Goal: Information Seeking & Learning: Learn about a topic

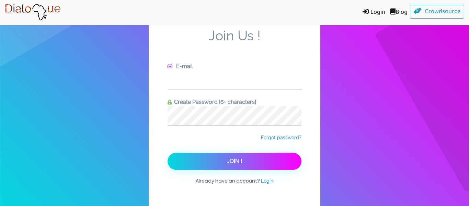
click at [190, 76] on input "text" at bounding box center [235, 79] width 134 height 19
type input "[EMAIL_ADDRESS][DOMAIN_NAME]"
click at [270, 181] on span "Login" at bounding box center [267, 180] width 12 height 5
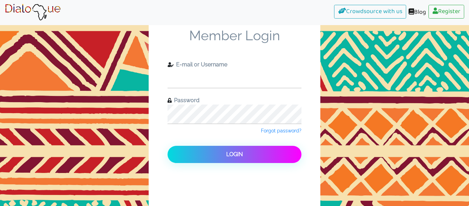
click at [246, 79] on input "text" at bounding box center [235, 78] width 134 height 19
type input "[EMAIL_ADDRESS][DOMAIN_NAME]"
click at [168, 146] on button "Login" at bounding box center [235, 154] width 134 height 17
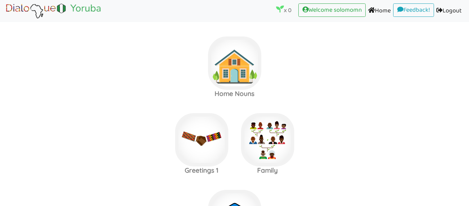
click at [5, 20] on area at bounding box center [5, 20] width 0 height 0
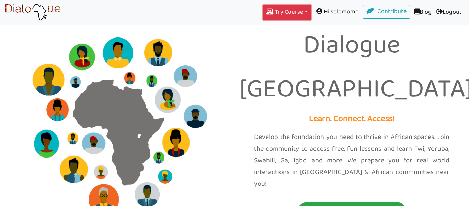
click at [277, 13] on button "Try Course Toggle Dropdown" at bounding box center [287, 12] width 48 height 15
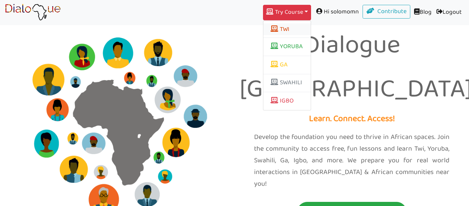
click at [285, 29] on button "TWI" at bounding box center [286, 29] width 47 height 12
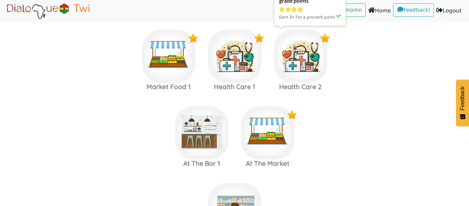
scroll to position [698, 0]
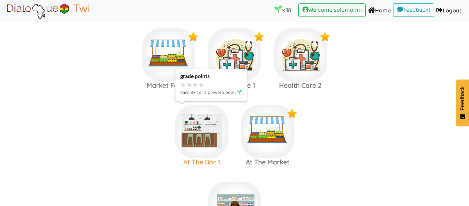
click at [201, 137] on img at bounding box center [201, 131] width 53 height 53
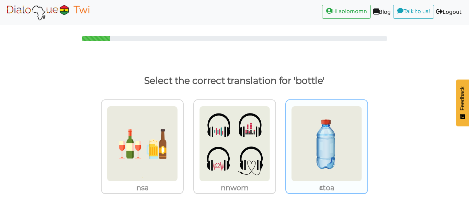
click at [353, 153] on img at bounding box center [326, 144] width 71 height 76
click at [368, 142] on input "ɛtoa" at bounding box center [370, 139] width 5 height 5
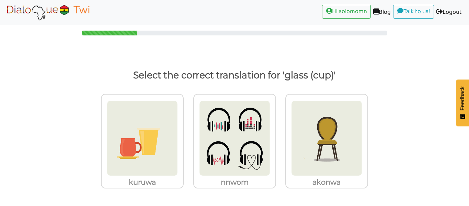
scroll to position [5, 0]
click at [153, 137] on img at bounding box center [142, 138] width 71 height 76
click at [183, 136] on input "kuruwa" at bounding box center [185, 133] width 5 height 5
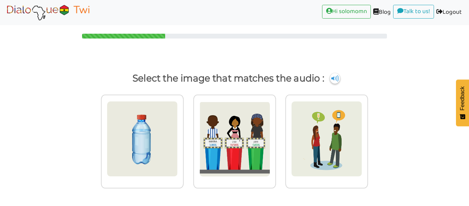
scroll to position [2, 0]
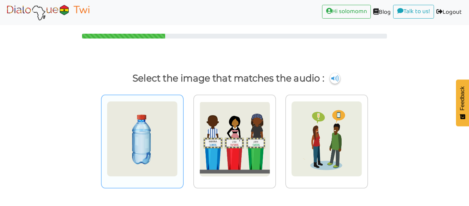
click at [127, 138] on img at bounding box center [142, 139] width 71 height 76
click at [183, 137] on input "radio" at bounding box center [185, 134] width 5 height 5
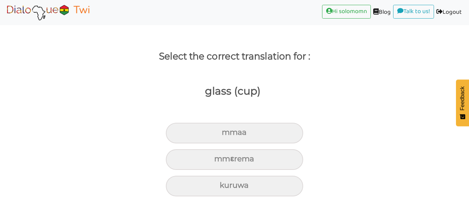
scroll to position [24, 0]
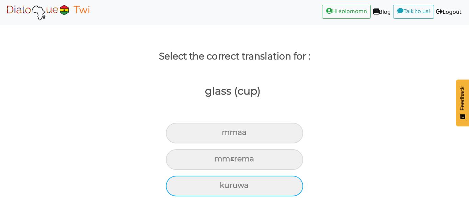
click at [249, 190] on div "kuruwa" at bounding box center [234, 186] width 137 height 21
click at [225, 188] on input "kuruwa" at bounding box center [223, 185] width 4 height 4
radio input "true"
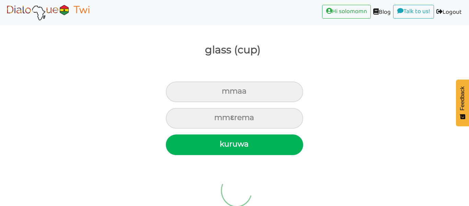
scroll to position [5, 0]
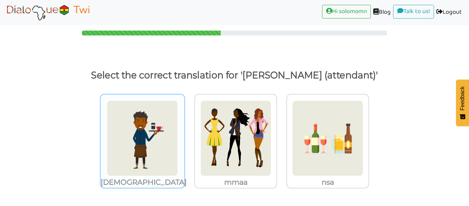
click at [161, 141] on img at bounding box center [142, 138] width 71 height 76
click at [183, 136] on input "[DEMOGRAPHIC_DATA]" at bounding box center [185, 133] width 5 height 5
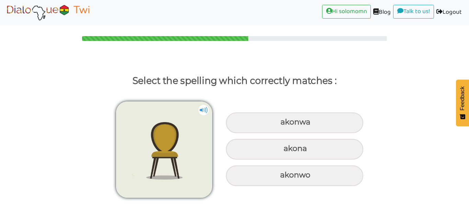
scroll to position [0, 0]
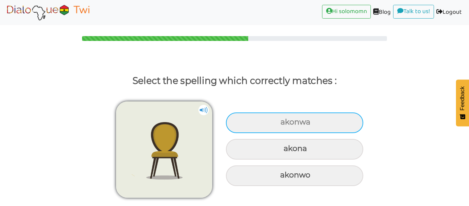
click at [312, 128] on div "akonwa" at bounding box center [294, 122] width 137 height 21
click at [284, 124] on input "akonwa" at bounding box center [281, 122] width 4 height 4
radio input "true"
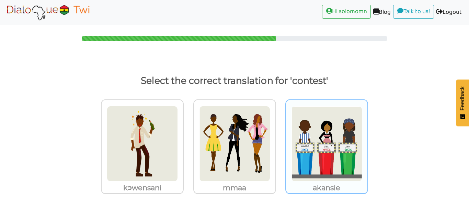
click at [330, 132] on img at bounding box center [326, 144] width 71 height 76
click at [368, 137] on input "akansie" at bounding box center [370, 139] width 5 height 5
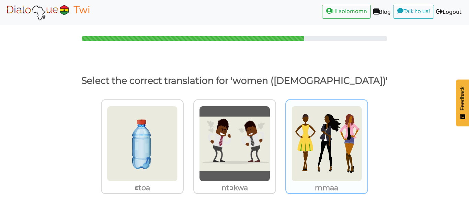
click at [337, 146] on img at bounding box center [326, 144] width 71 height 76
click at [368, 142] on input "mmaa" at bounding box center [370, 139] width 5 height 5
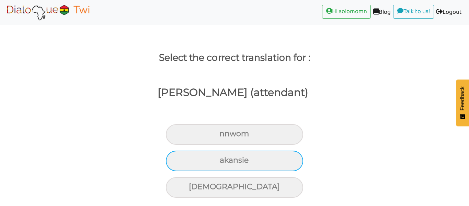
scroll to position [23, 0]
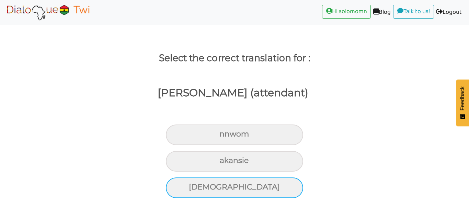
click at [272, 185] on div "[DEMOGRAPHIC_DATA]" at bounding box center [234, 187] width 137 height 21
click at [194, 185] on input "[DEMOGRAPHIC_DATA]" at bounding box center [192, 187] width 4 height 4
radio input "true"
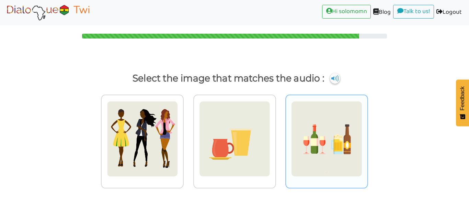
scroll to position [2, 0]
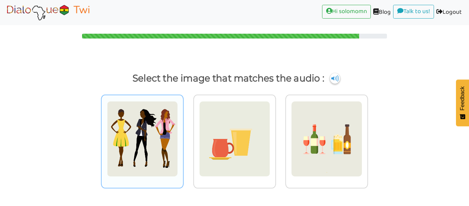
click at [162, 125] on img at bounding box center [142, 139] width 71 height 76
click at [183, 132] on input "radio" at bounding box center [185, 134] width 5 height 5
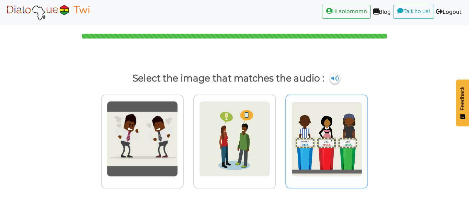
click at [359, 101] on img at bounding box center [326, 139] width 71 height 76
click at [368, 132] on input "radio" at bounding box center [370, 134] width 5 height 5
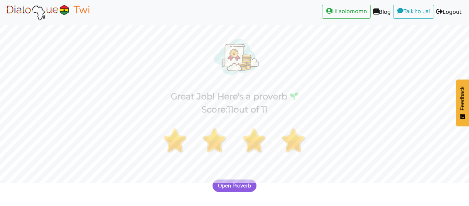
click at [247, 188] on span "Open Proverb" at bounding box center [234, 185] width 33 height 6
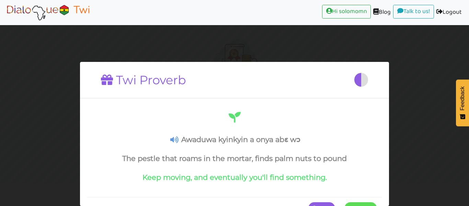
click at [377, 203] on span at bounding box center [377, 208] width 0 height 12
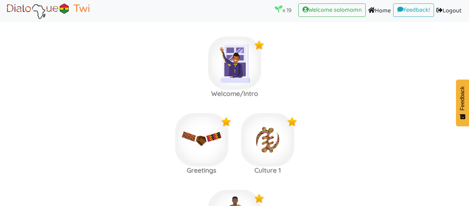
scroll to position [771, 0]
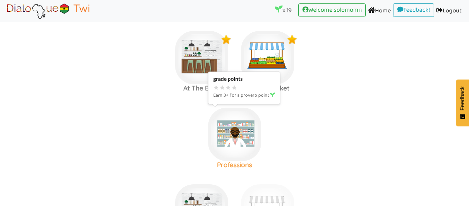
click at [238, 155] on img at bounding box center [234, 134] width 53 height 53
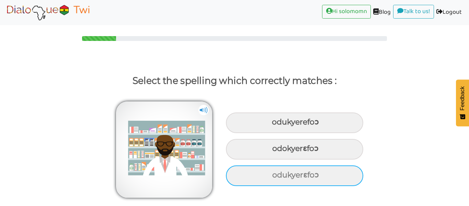
click at [329, 179] on div "odukyerɛfoɔ" at bounding box center [294, 175] width 137 height 21
click at [275, 177] on input "odukyerɛfoɔ" at bounding box center [273, 175] width 4 height 4
radio input "true"
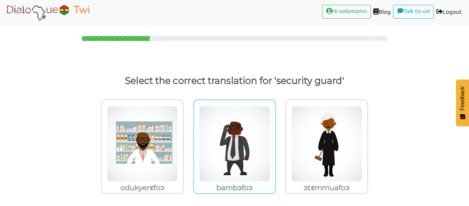
click at [251, 178] on img at bounding box center [234, 144] width 71 height 76
click at [275, 142] on input "bambɔfoɔ" at bounding box center [277, 139] width 5 height 5
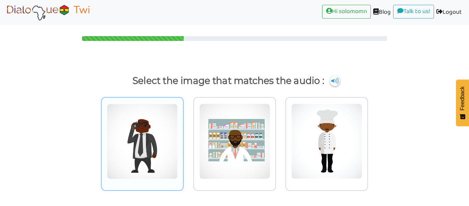
click at [139, 152] on img at bounding box center [142, 141] width 71 height 76
click at [183, 139] on input "radio" at bounding box center [185, 136] width 5 height 5
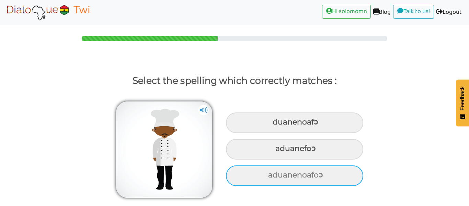
click at [284, 171] on div "aduanenoafoɔ" at bounding box center [294, 175] width 137 height 21
click at [271, 173] on input "aduanenoafoɔ" at bounding box center [269, 175] width 4 height 4
radio input "true"
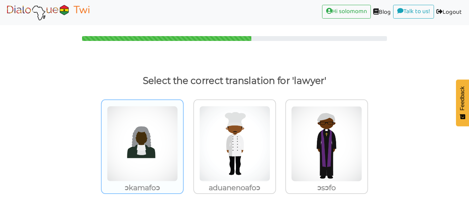
click at [161, 149] on img at bounding box center [142, 144] width 71 height 76
click at [183, 142] on input "ɔkamafoɔ" at bounding box center [185, 139] width 5 height 5
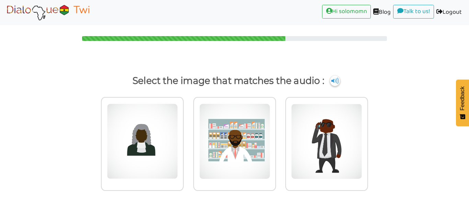
click at [161, 149] on img at bounding box center [142, 141] width 71 height 76
click at [183, 139] on input "radio" at bounding box center [185, 136] width 5 height 5
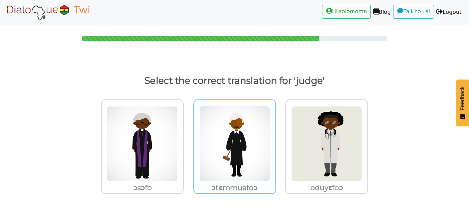
click at [244, 132] on img at bounding box center [234, 144] width 71 height 76
click at [275, 137] on input "ɔtɛmmuafoɔ" at bounding box center [277, 139] width 5 height 5
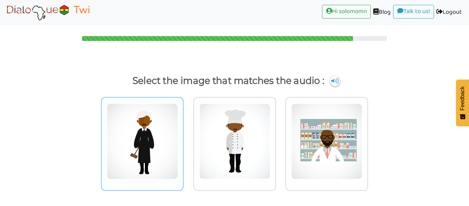
click at [120, 121] on img at bounding box center [142, 141] width 71 height 76
click at [183, 134] on input "radio" at bounding box center [185, 136] width 5 height 5
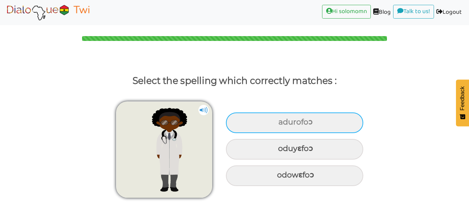
click at [289, 119] on div "adurofoɔ" at bounding box center [294, 122] width 137 height 21
click at [282, 120] on input "adurofoɔ" at bounding box center [279, 122] width 4 height 4
radio input "true"
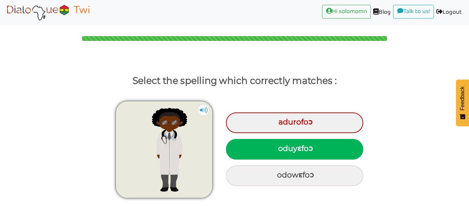
scroll to position [21, 0]
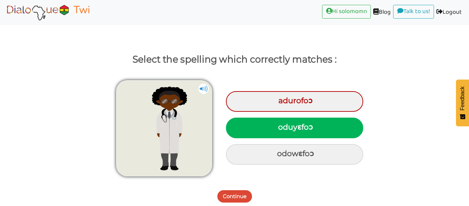
click at [245, 196] on button "Continue" at bounding box center [234, 196] width 35 height 12
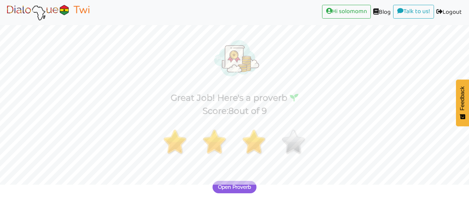
scroll to position [49, 0]
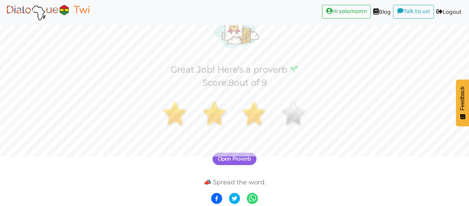
click at [241, 159] on span "Open Proverb" at bounding box center [234, 159] width 33 height 6
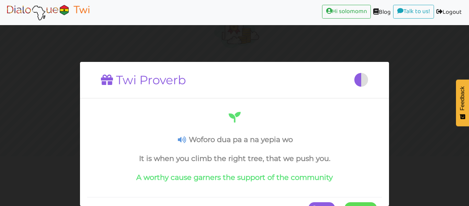
click at [377, 203] on span at bounding box center [377, 208] width 0 height 12
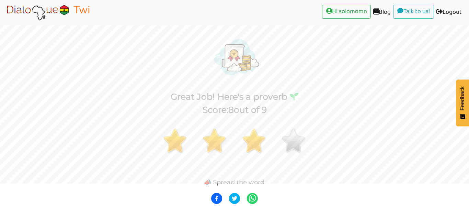
scroll to position [22, 0]
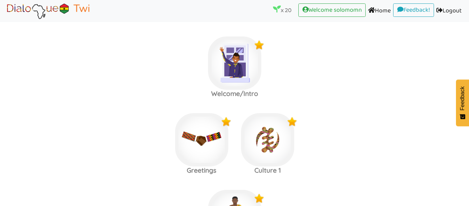
scroll to position [848, 0]
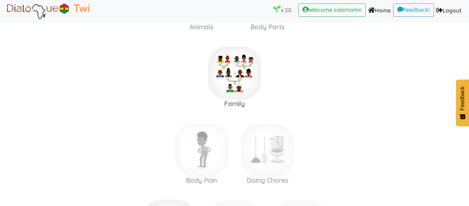
scroll to position [1142, 0]
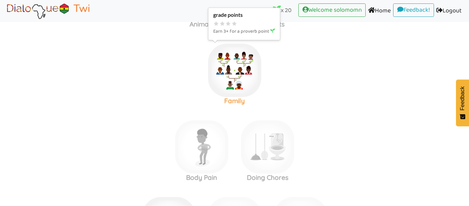
click at [218, 75] on img at bounding box center [234, 70] width 53 height 53
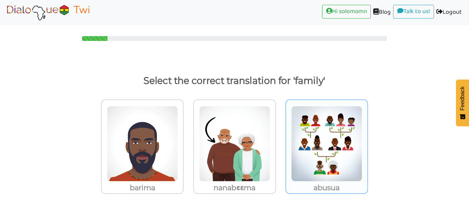
click at [365, 116] on div "abusua" at bounding box center [326, 146] width 83 height 94
click at [368, 137] on input "abusua" at bounding box center [370, 139] width 5 height 5
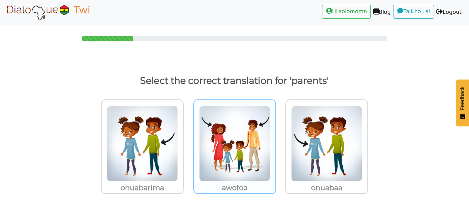
click at [239, 138] on img at bounding box center [234, 144] width 71 height 76
click at [275, 138] on input "awofoɔ" at bounding box center [277, 139] width 5 height 5
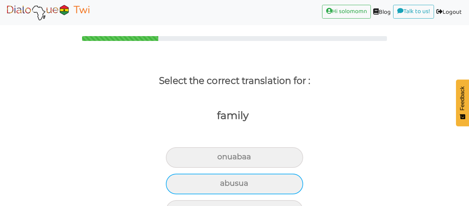
click at [263, 181] on div "abusua" at bounding box center [234, 183] width 137 height 21
click at [225, 181] on input "abusua" at bounding box center [223, 183] width 4 height 4
radio input "true"
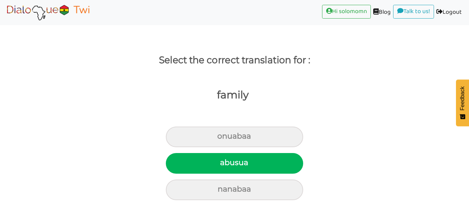
scroll to position [21, 0]
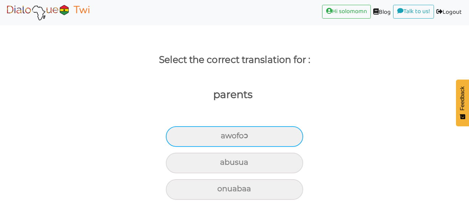
click at [253, 138] on div "awofoɔ" at bounding box center [234, 136] width 137 height 21
click at [226, 138] on input "awofoɔ" at bounding box center [224, 136] width 4 height 4
radio input "true"
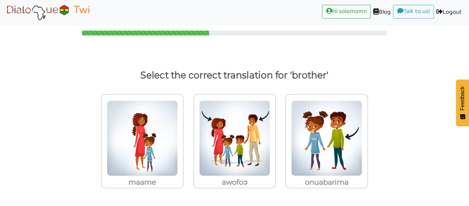
scroll to position [5, 0]
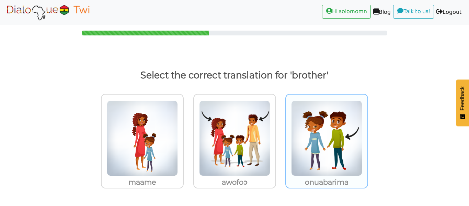
click at [308, 158] on img at bounding box center [326, 138] width 71 height 76
click at [368, 136] on input "onuabarima" at bounding box center [370, 133] width 5 height 5
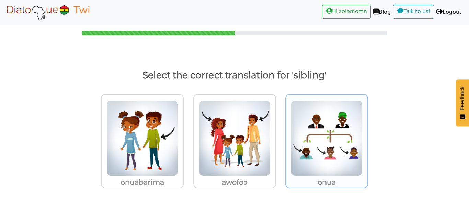
click at [325, 154] on img at bounding box center [326, 138] width 71 height 76
click at [368, 136] on input "onua" at bounding box center [370, 133] width 5 height 5
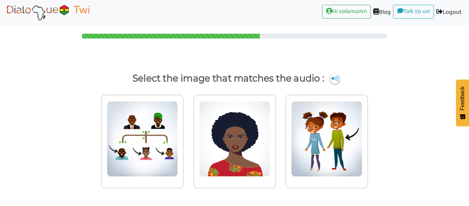
scroll to position [2, 0]
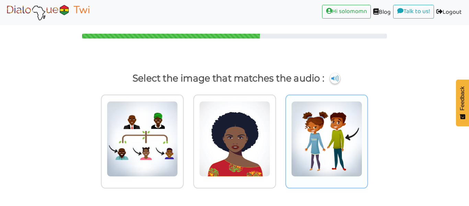
click at [353, 141] on img at bounding box center [326, 139] width 71 height 76
click at [368, 137] on input "radio" at bounding box center [370, 134] width 5 height 5
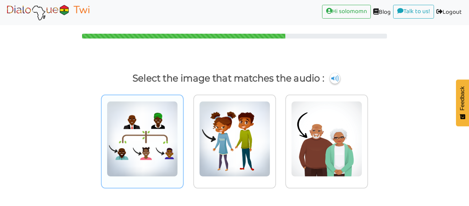
click at [148, 147] on img at bounding box center [142, 139] width 71 height 76
click at [183, 137] on input "radio" at bounding box center [185, 134] width 5 height 5
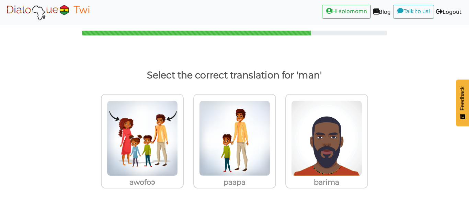
scroll to position [5, 0]
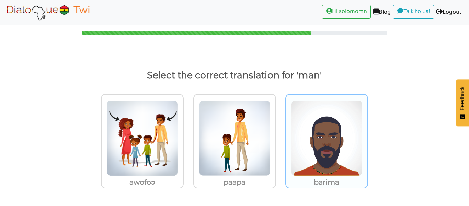
click at [342, 111] on img at bounding box center [326, 138] width 71 height 76
click at [368, 131] on input "barima" at bounding box center [370, 133] width 5 height 5
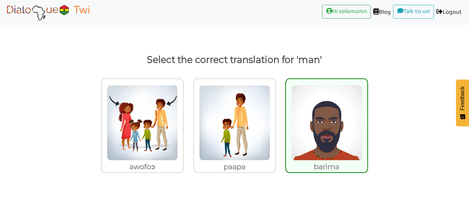
scroll to position [2, 0]
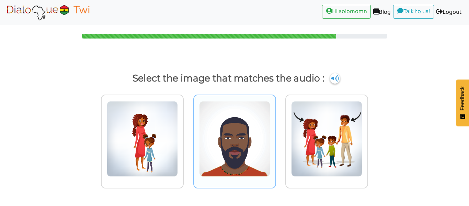
click at [219, 147] on img at bounding box center [234, 139] width 71 height 76
click at [275, 137] on input "radio" at bounding box center [277, 134] width 5 height 5
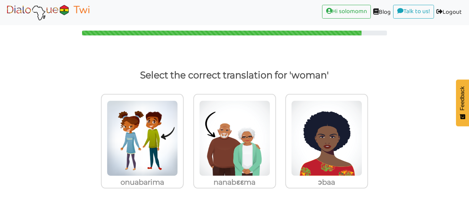
scroll to position [5, 0]
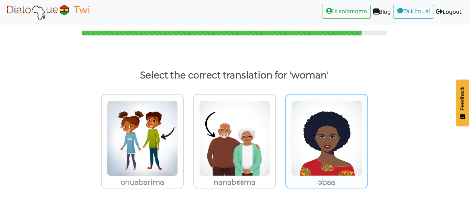
click at [352, 125] on img at bounding box center [326, 138] width 71 height 76
click at [368, 131] on input "ɔbaa" at bounding box center [370, 133] width 5 height 5
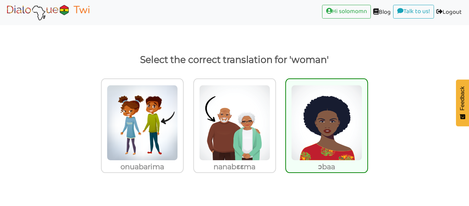
scroll to position [2, 0]
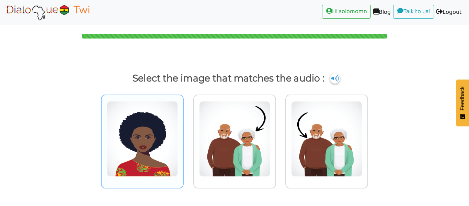
click at [146, 111] on img at bounding box center [142, 139] width 71 height 76
click at [183, 132] on input "radio" at bounding box center [185, 134] width 5 height 5
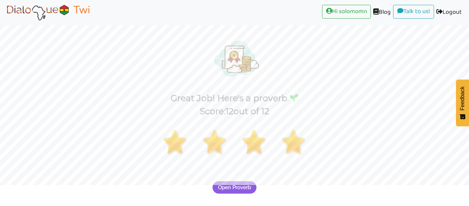
click at [224, 189] on span "Open Proverb" at bounding box center [234, 187] width 33 height 6
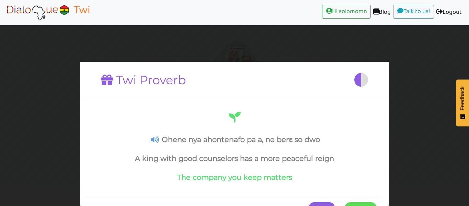
click at [377, 205] on span at bounding box center [377, 208] width 0 height 12
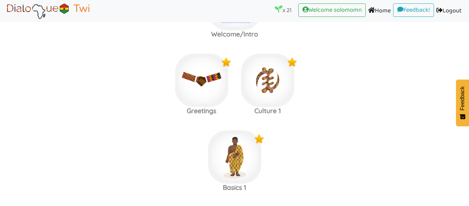
scroll to position [1154, 0]
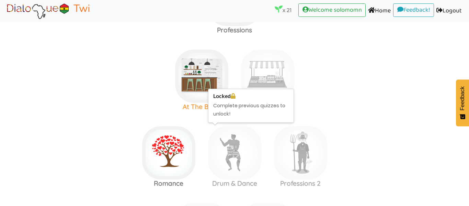
scroll to position [905, 0]
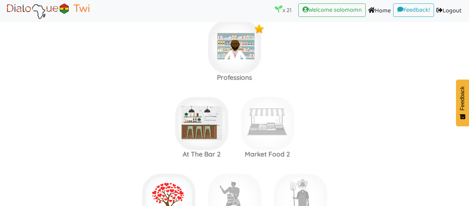
scroll to position [862, 0]
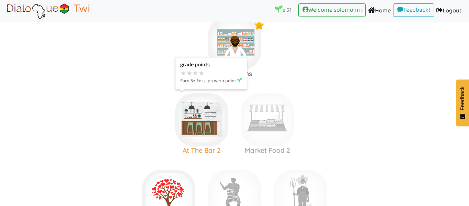
click at [214, 116] on img at bounding box center [201, 119] width 53 height 53
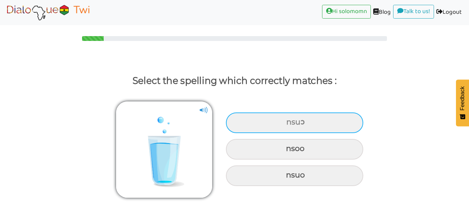
click at [262, 119] on div "nsuɔ" at bounding box center [294, 122] width 137 height 21
click at [285, 120] on input "nsuɔ" at bounding box center [287, 122] width 4 height 4
radio input "true"
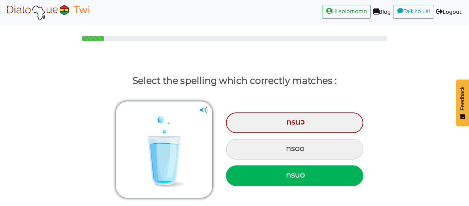
scroll to position [21, 0]
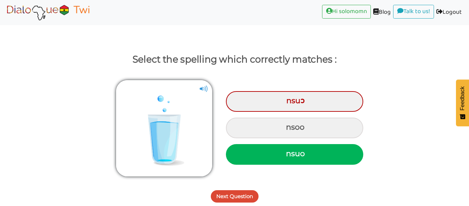
click at [242, 195] on button "Next Question" at bounding box center [235, 196] width 48 height 12
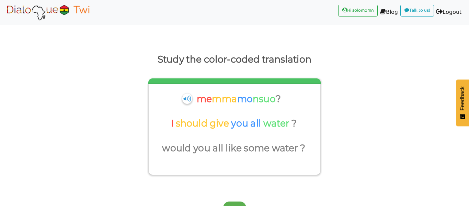
click at [459, 91] on button "Feedback" at bounding box center [462, 102] width 13 height 47
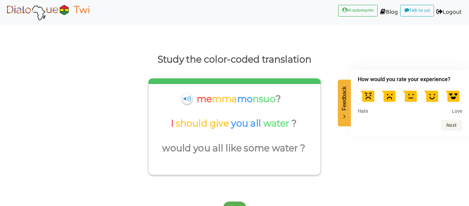
click at [425, 96] on label at bounding box center [431, 95] width 19 height 19
click at [434, 86] on input "4" at bounding box center [434, 86] width 0 height 0
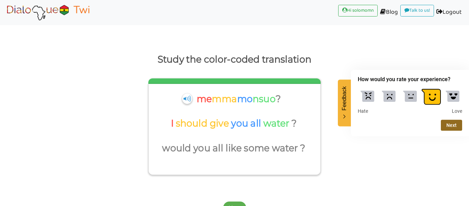
click at [450, 120] on button "Next" at bounding box center [451, 125] width 21 height 11
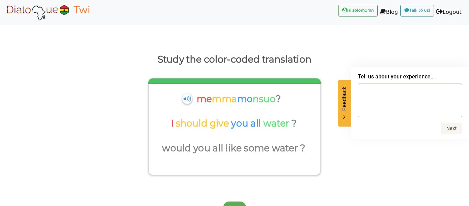
click at [342, 113] on button "Feedback" at bounding box center [344, 102] width 13 height 47
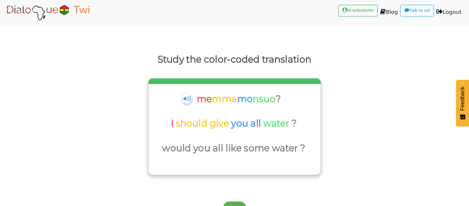
scroll to position [33, 0]
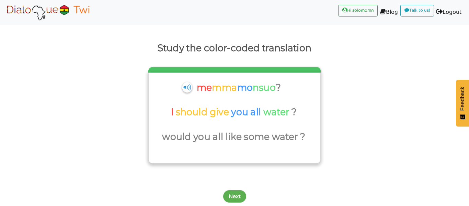
click at [229, 85] on p "mma" at bounding box center [224, 87] width 25 height 16
click at [193, 92] on div "me mma mo nsuo ?" at bounding box center [234, 89] width 94 height 21
click at [216, 104] on p "should give" at bounding box center [204, 112] width 56 height 16
click at [235, 197] on button "Next" at bounding box center [234, 196] width 23 height 12
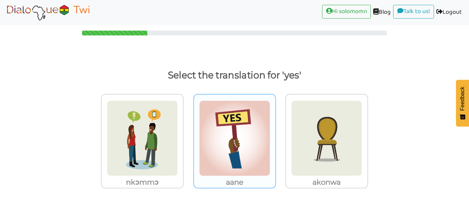
click at [258, 180] on p "aane" at bounding box center [234, 182] width 81 height 12
click at [275, 136] on input "aane" at bounding box center [277, 133] width 5 height 5
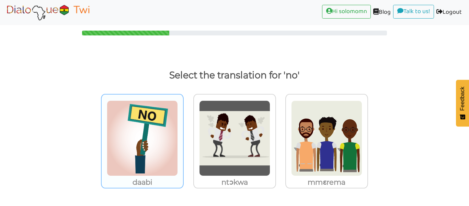
click at [133, 132] on img at bounding box center [142, 138] width 71 height 76
click at [183, 132] on input "daabi" at bounding box center [185, 133] width 5 height 5
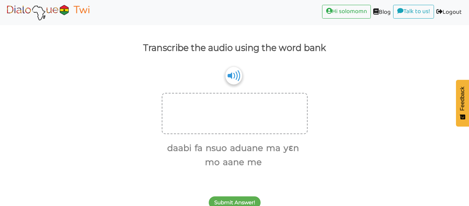
click at [236, 72] on img at bounding box center [233, 76] width 16 height 18
click at [241, 163] on button "aane" at bounding box center [233, 162] width 24 height 13
click at [231, 78] on img at bounding box center [233, 76] width 16 height 18
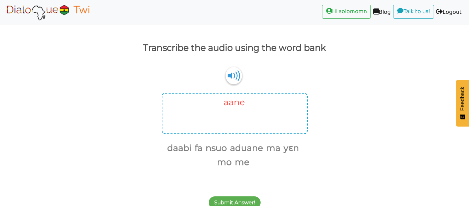
click at [233, 96] on button "aane" at bounding box center [233, 102] width 24 height 13
click at [234, 165] on button "aane" at bounding box center [233, 162] width 24 height 13
click at [240, 165] on button "me" at bounding box center [241, 162] width 17 height 13
click at [215, 155] on ul "daabi fa nsuo aduane ma yɛn mo" at bounding box center [232, 155] width 141 height 29
click at [218, 152] on button "nsuo" at bounding box center [215, 148] width 24 height 13
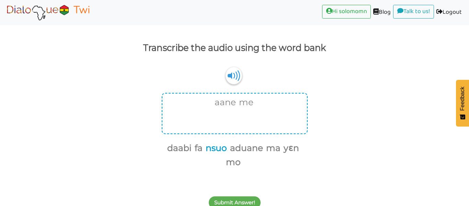
scroll to position [24, 0]
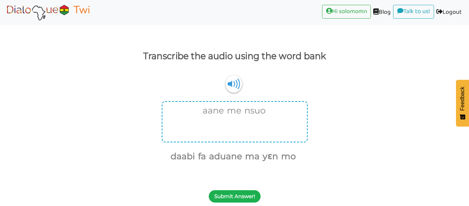
click at [246, 190] on button "Submit Answer!" at bounding box center [235, 196] width 52 height 12
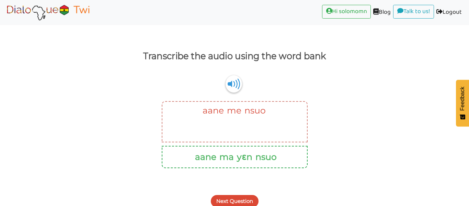
scroll to position [29, 0]
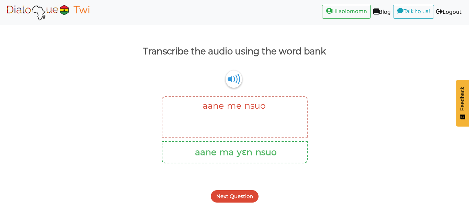
click at [237, 192] on button "Next Question" at bounding box center [235, 196] width 48 height 12
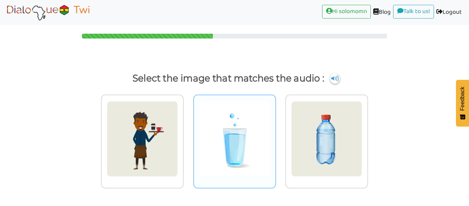
click at [273, 128] on div at bounding box center [234, 141] width 83 height 94
click at [275, 132] on input "radio" at bounding box center [277, 134] width 5 height 5
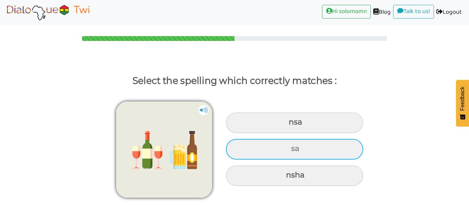
scroll to position [0, 0]
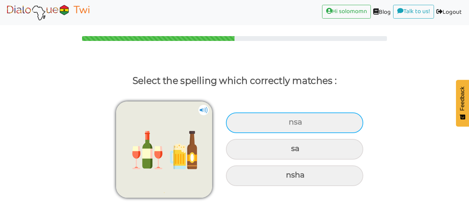
click at [277, 117] on div "nsa" at bounding box center [294, 122] width 137 height 21
click at [287, 120] on input "nsa" at bounding box center [289, 122] width 4 height 4
radio input "true"
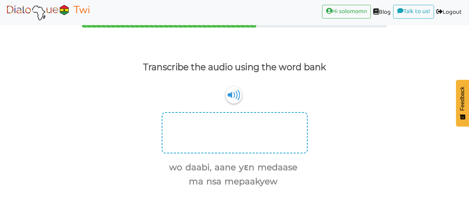
scroll to position [22, 0]
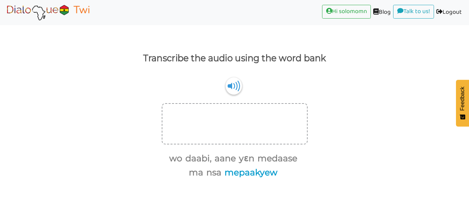
click at [239, 169] on button "mepaakyew" at bounding box center [249, 172] width 55 height 13
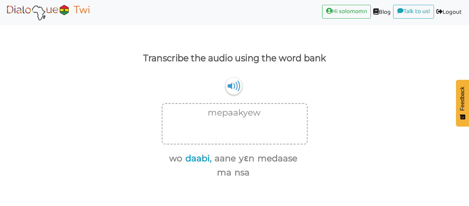
click at [195, 162] on button "daabi," at bounding box center [197, 158] width 29 height 13
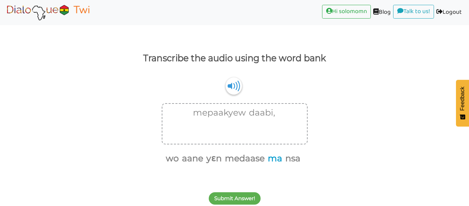
click at [272, 156] on button "ma" at bounding box center [274, 158] width 17 height 13
click at [286, 160] on button "nsa" at bounding box center [283, 158] width 18 height 13
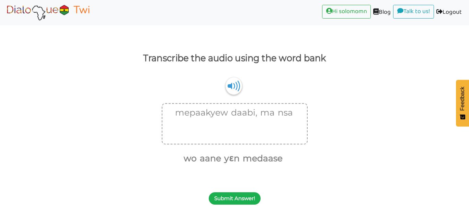
click at [246, 195] on button "Submit Answer!" at bounding box center [235, 198] width 52 height 12
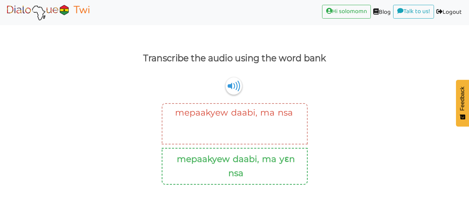
click at [268, 148] on div "mepaakyew daabi, ma yɛn nsa" at bounding box center [235, 166] width 146 height 37
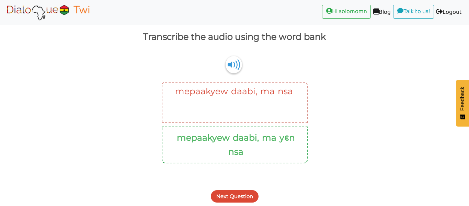
click at [245, 195] on button "Next Question" at bounding box center [235, 196] width 48 height 12
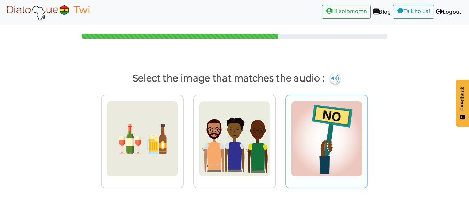
click at [303, 130] on img at bounding box center [326, 139] width 71 height 76
click at [368, 132] on input "radio" at bounding box center [370, 134] width 5 height 5
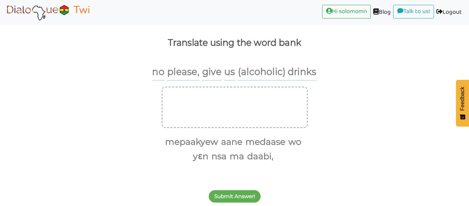
scroll to position [38, 0]
click at [262, 153] on button "daabi," at bounding box center [259, 156] width 29 height 13
click at [205, 146] on button "mepaakyew" at bounding box center [190, 141] width 55 height 13
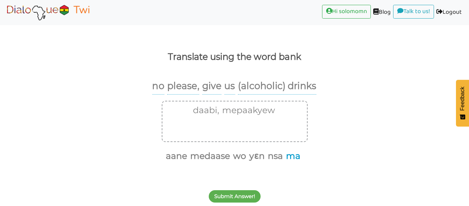
click at [289, 159] on button "ma" at bounding box center [292, 155] width 17 height 13
click at [272, 160] on button "yɛn" at bounding box center [265, 155] width 18 height 13
click at [274, 160] on button "nsa" at bounding box center [274, 155] width 18 height 13
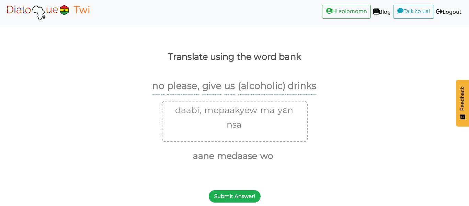
click at [236, 194] on button "Submit Answer!" at bounding box center [235, 196] width 52 height 12
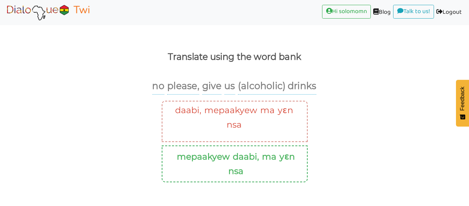
scroll to position [43, 0]
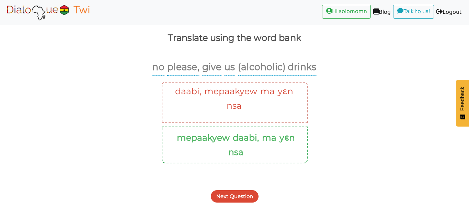
click at [248, 189] on div "Next Question" at bounding box center [234, 192] width 469 height 27
click at [249, 198] on button "Next Question" at bounding box center [235, 196] width 48 height 12
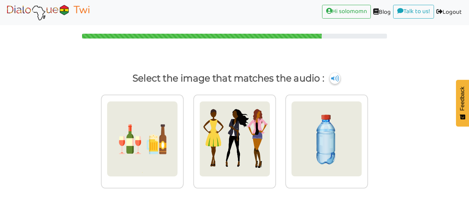
click at [334, 78] on img at bounding box center [335, 78] width 10 height 11
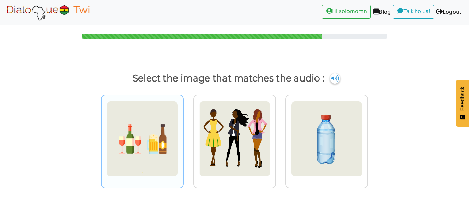
click at [134, 139] on img at bounding box center [142, 139] width 71 height 76
click at [183, 137] on input "radio" at bounding box center [185, 134] width 5 height 5
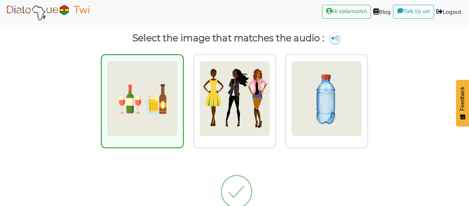
scroll to position [39, 0]
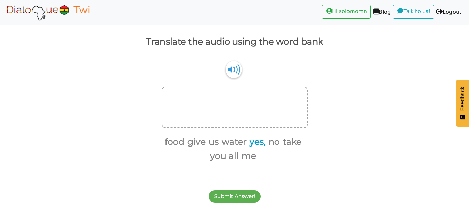
click at [254, 139] on button "yes," at bounding box center [256, 141] width 18 height 13
click at [213, 144] on button "give" at bounding box center [205, 141] width 21 height 13
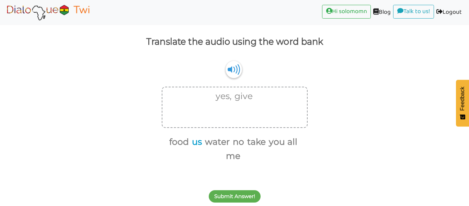
click at [200, 143] on button "us" at bounding box center [196, 141] width 12 height 13
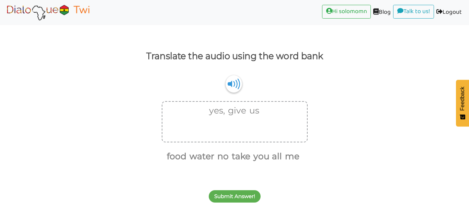
scroll to position [24, 0]
click at [203, 161] on button "water" at bounding box center [200, 156] width 27 height 13
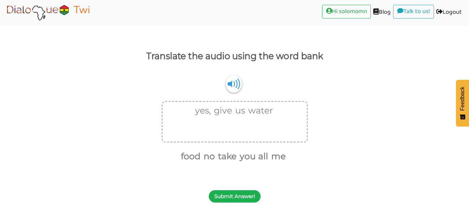
click at [225, 193] on button "Submit Answer!" at bounding box center [235, 196] width 52 height 12
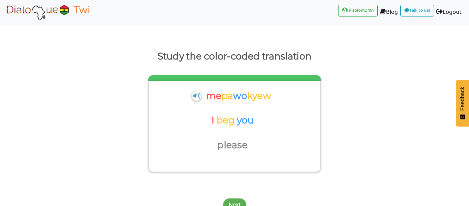
scroll to position [33, 0]
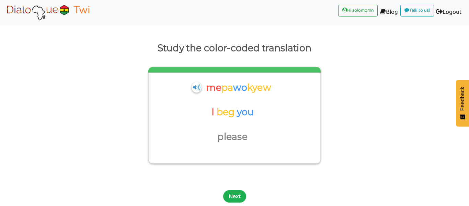
click at [244, 195] on button "Next" at bounding box center [234, 196] width 23 height 12
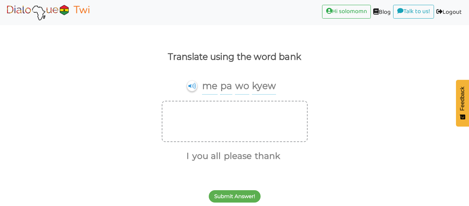
scroll to position [24, 0]
click at [247, 159] on button "please" at bounding box center [237, 155] width 30 height 13
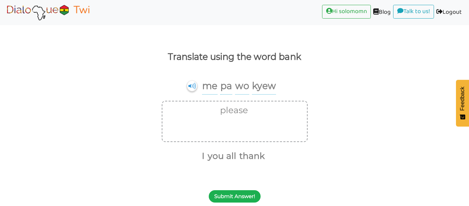
click at [251, 192] on button "Submit Answer!" at bounding box center [235, 196] width 52 height 12
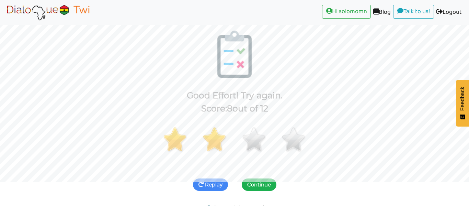
click at [267, 188] on button "Continue" at bounding box center [259, 184] width 35 height 12
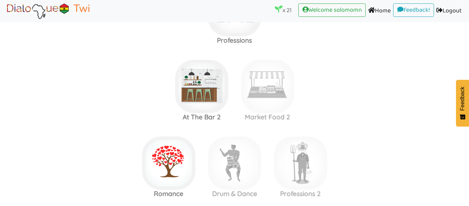
scroll to position [863, 0]
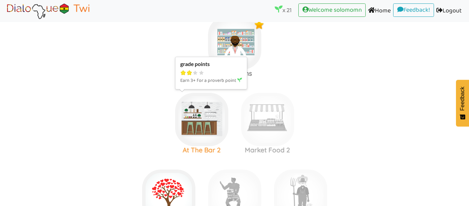
click at [222, 118] on img at bounding box center [201, 119] width 53 height 53
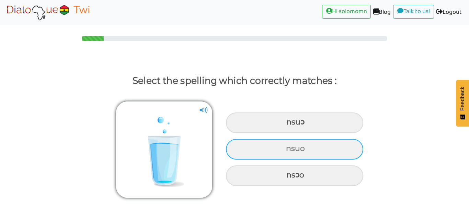
click at [284, 153] on div "nsuo" at bounding box center [294, 149] width 137 height 21
click at [285, 151] on input "nsuo" at bounding box center [287, 148] width 4 height 4
radio input "true"
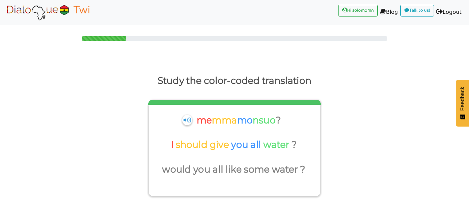
scroll to position [33, 0]
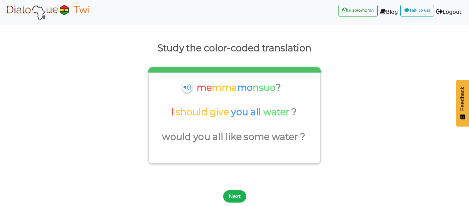
click at [238, 196] on button "Next" at bounding box center [234, 196] width 23 height 12
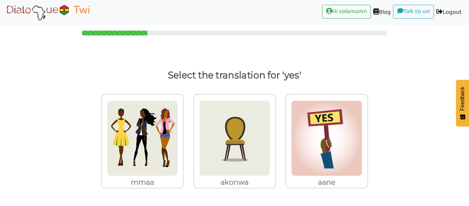
scroll to position [5, 0]
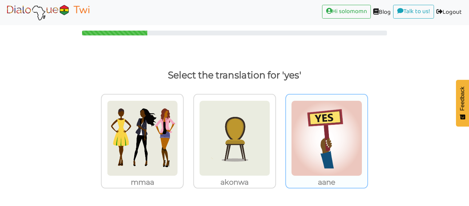
click at [307, 163] on img at bounding box center [326, 138] width 71 height 76
click at [368, 136] on input "aane" at bounding box center [370, 133] width 5 height 5
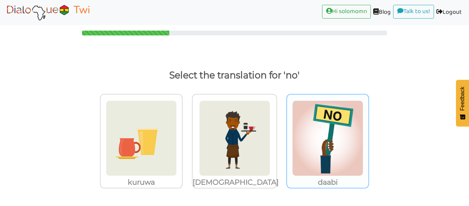
click at [308, 167] on img at bounding box center [327, 138] width 71 height 76
click at [369, 136] on input "daabi" at bounding box center [371, 133] width 5 height 5
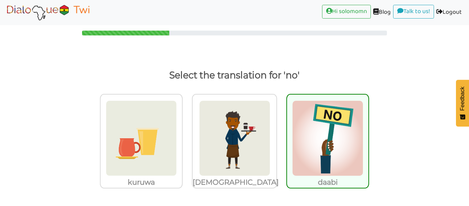
scroll to position [33, 0]
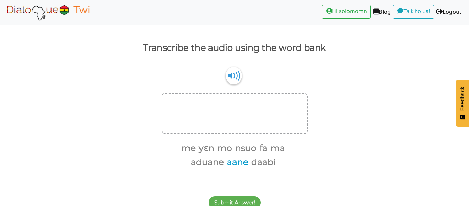
click at [234, 161] on button "aane" at bounding box center [237, 162] width 24 height 13
click at [271, 144] on button "ma" at bounding box center [276, 148] width 17 height 13
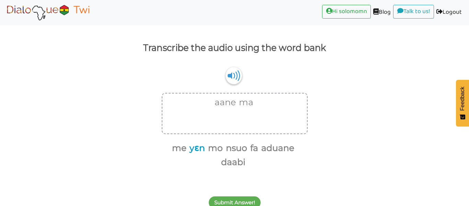
click at [198, 150] on button "yɛn" at bounding box center [196, 148] width 18 height 13
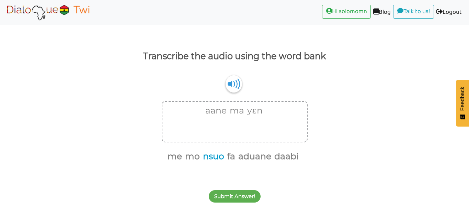
click at [222, 159] on button "nsuo" at bounding box center [213, 156] width 24 height 13
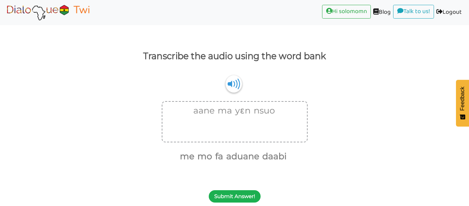
click at [252, 197] on button "Submit Answer!" at bounding box center [235, 196] width 52 height 12
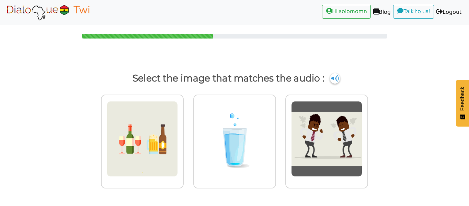
scroll to position [2, 0]
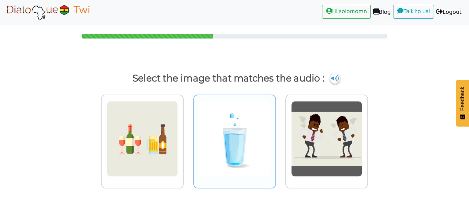
click at [267, 154] on img at bounding box center [234, 139] width 71 height 76
click at [275, 137] on input "radio" at bounding box center [277, 134] width 5 height 5
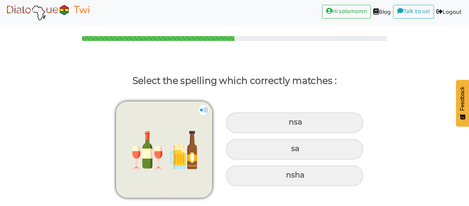
scroll to position [0, 0]
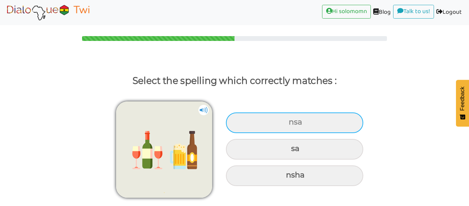
click at [279, 128] on div "nsa" at bounding box center [294, 122] width 137 height 21
click at [287, 124] on input "nsa" at bounding box center [289, 122] width 4 height 4
radio input "true"
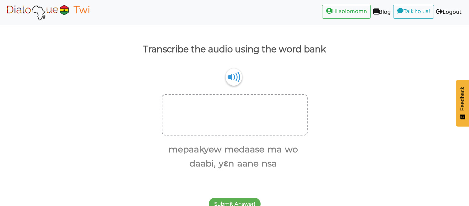
scroll to position [39, 0]
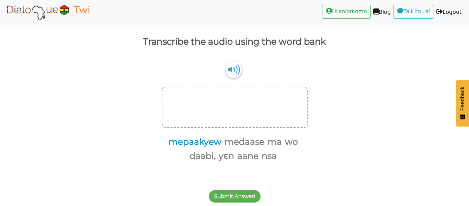
click at [204, 145] on button "mepaakyew" at bounding box center [193, 141] width 55 height 13
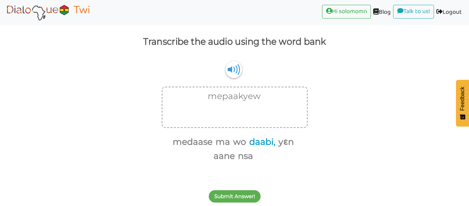
click at [267, 143] on button "daabi," at bounding box center [261, 141] width 29 height 13
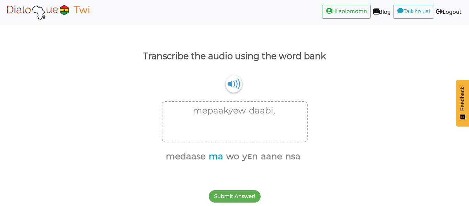
click at [218, 150] on button "ma" at bounding box center [214, 156] width 17 height 13
click at [246, 160] on button "yɛn" at bounding box center [240, 156] width 18 height 13
click at [283, 158] on ul "medaase wo aane nsa" at bounding box center [232, 156] width 141 height 14
click at [280, 158] on button "nsa" at bounding box center [274, 156] width 18 height 13
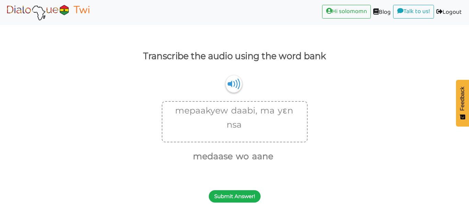
click at [244, 191] on button "Submit Answer!" at bounding box center [235, 196] width 52 height 12
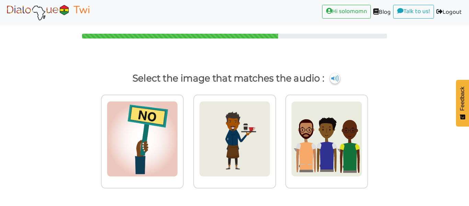
scroll to position [2, 0]
click at [156, 172] on img at bounding box center [142, 139] width 71 height 76
click at [183, 137] on input "radio" at bounding box center [185, 134] width 5 height 5
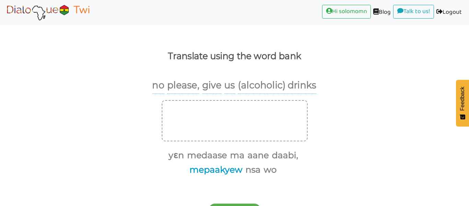
click at [226, 171] on button "mepaakyew" at bounding box center [214, 169] width 55 height 13
click at [281, 157] on button "daabi," at bounding box center [284, 155] width 29 height 13
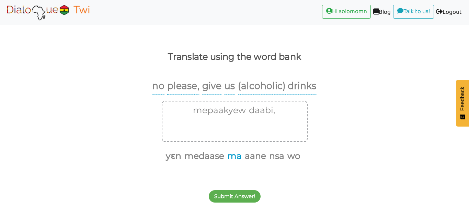
click at [239, 158] on button "ma" at bounding box center [233, 155] width 17 height 13
click at [190, 160] on button "yɛn" at bounding box center [181, 155] width 18 height 13
click at [264, 160] on button "nsa" at bounding box center [258, 155] width 18 height 13
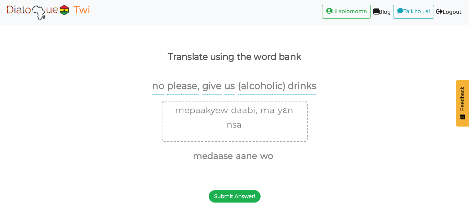
click at [253, 194] on button "Submit Answer!" at bounding box center [235, 196] width 52 height 12
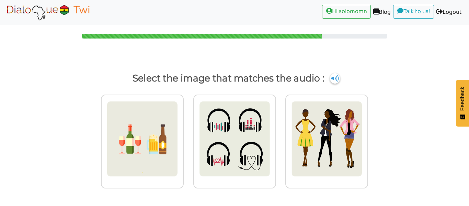
scroll to position [2, 0]
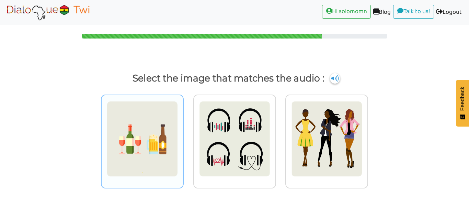
click at [167, 163] on img at bounding box center [142, 139] width 71 height 76
click at [183, 137] on input "radio" at bounding box center [185, 134] width 5 height 5
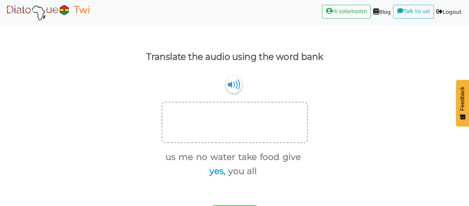
click at [213, 175] on button "yes," at bounding box center [216, 171] width 18 height 13
click at [282, 155] on button "give" at bounding box center [290, 156] width 21 height 13
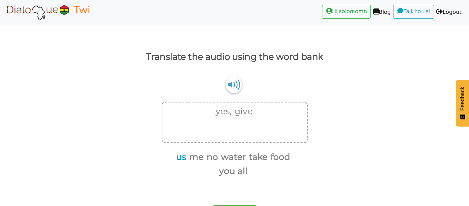
click at [178, 155] on button "us" at bounding box center [180, 156] width 12 height 13
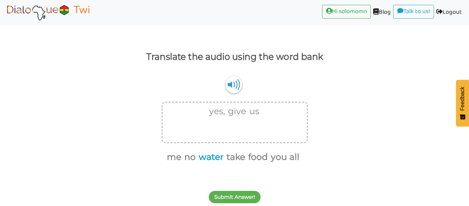
click at [215, 159] on button "water" at bounding box center [209, 156] width 27 height 13
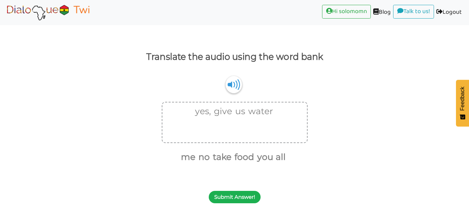
click at [233, 198] on button "Submit Answer!" at bounding box center [235, 197] width 52 height 12
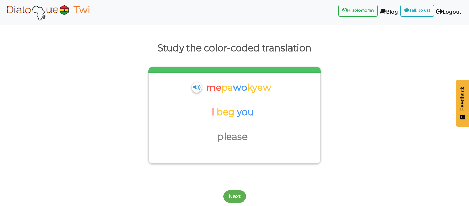
scroll to position [33, 0]
click at [238, 196] on button "Next" at bounding box center [234, 196] width 23 height 12
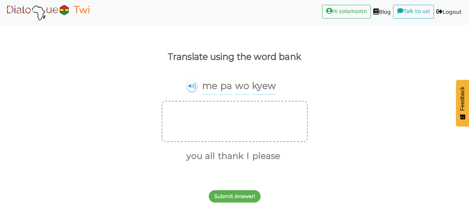
scroll to position [24, 0]
click at [261, 156] on button "please" at bounding box center [265, 155] width 30 height 13
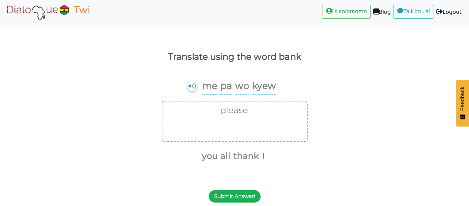
click at [251, 191] on button "Submit Answer!" at bounding box center [235, 196] width 52 height 12
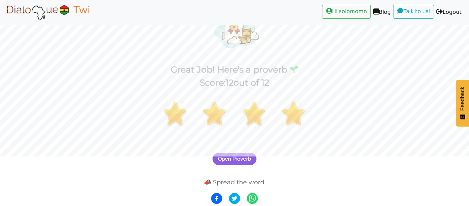
scroll to position [49, 0]
click at [250, 161] on span "Open Proverb" at bounding box center [234, 159] width 33 height 6
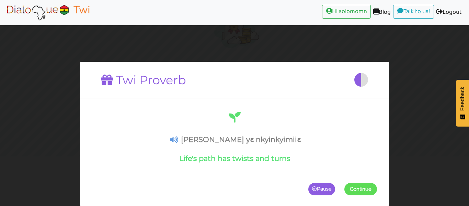
click at [377, 193] on span at bounding box center [377, 189] width 0 height 12
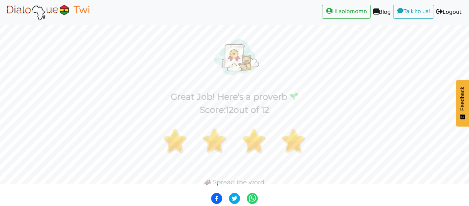
scroll to position [22, 0]
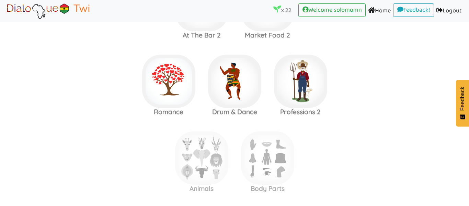
scroll to position [980, 0]
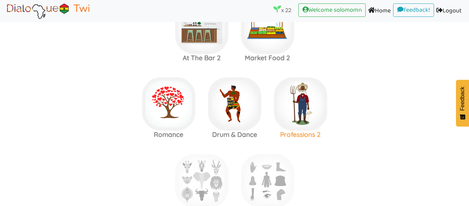
scroll to position [957, 0]
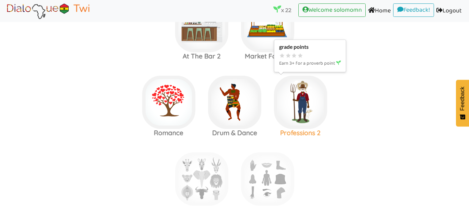
click at [285, 123] on img at bounding box center [300, 102] width 53 height 53
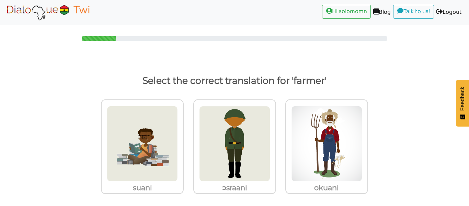
click at [285, 123] on div "okuani" at bounding box center [326, 146] width 83 height 94
click at [368, 137] on input "okuani" at bounding box center [370, 139] width 5 height 5
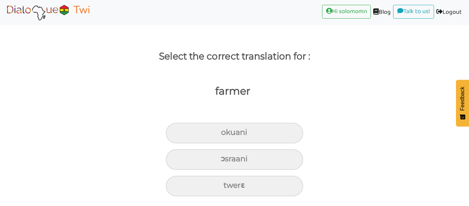
scroll to position [24, 0]
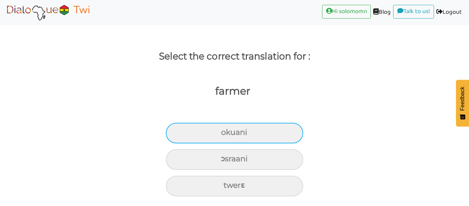
click at [261, 134] on div "okuani" at bounding box center [234, 133] width 137 height 21
click at [226, 134] on input "okuani" at bounding box center [224, 132] width 4 height 4
radio input "true"
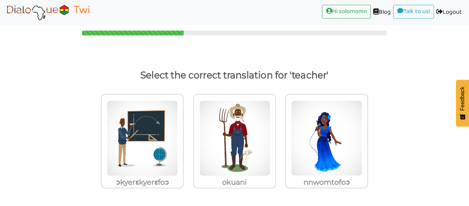
scroll to position [5, 0]
click at [186, 142] on label "ɔkyerɛkyerɛfoɔ" at bounding box center [143, 146] width 92 height 114
click at [186, 136] on input "ɔkyerɛkyerɛfoɔ" at bounding box center [185, 133] width 5 height 5
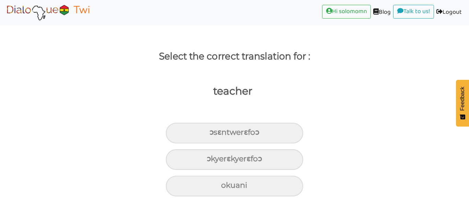
scroll to position [24, 0]
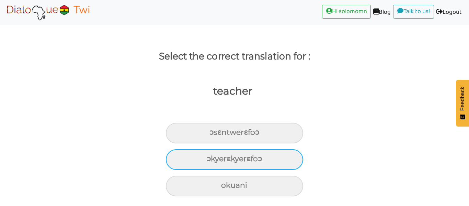
click at [196, 154] on div "ɔkyerɛkyerɛfoɔ" at bounding box center [234, 159] width 137 height 21
click at [207, 157] on input "ɔkyerɛkyerɛfoɔ" at bounding box center [209, 159] width 4 height 4
radio input "true"
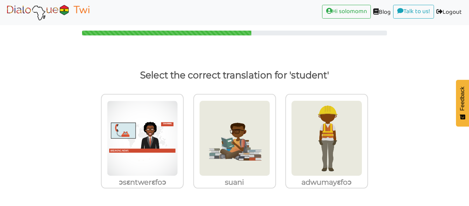
scroll to position [5, 0]
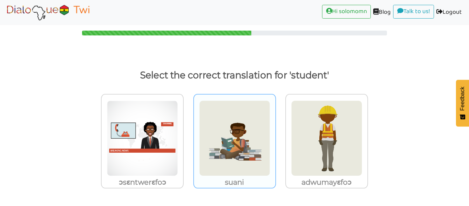
click at [204, 155] on img at bounding box center [234, 138] width 71 height 76
click at [275, 136] on input "suani" at bounding box center [277, 133] width 5 height 5
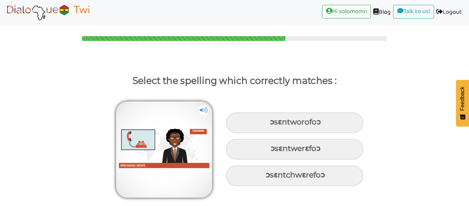
scroll to position [0, 0]
click at [188, 110] on img at bounding box center [164, 149] width 96 height 96
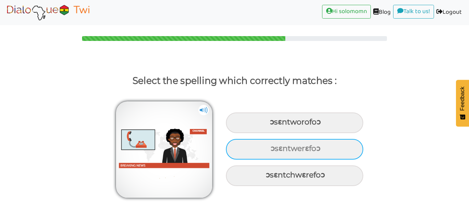
click at [302, 146] on div "ɔsɛntwerɛfoɔ" at bounding box center [294, 149] width 137 height 21
click at [274, 146] on input "ɔsɛntwerɛfoɔ" at bounding box center [271, 148] width 4 height 4
radio input "true"
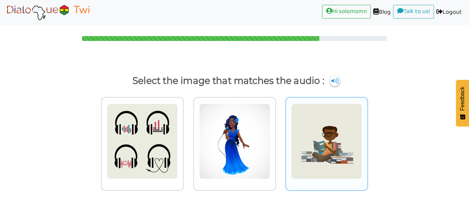
click at [322, 163] on img at bounding box center [326, 141] width 71 height 76
click at [368, 139] on input "radio" at bounding box center [370, 136] width 5 height 5
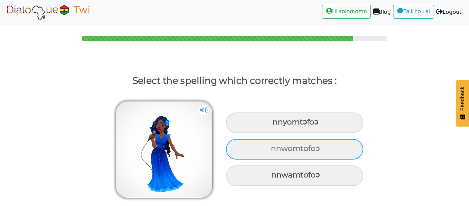
click at [290, 154] on div "nnwomtofoɔ" at bounding box center [294, 149] width 137 height 21
click at [274, 151] on input "nnwomtofoɔ" at bounding box center [272, 148] width 4 height 4
radio input "true"
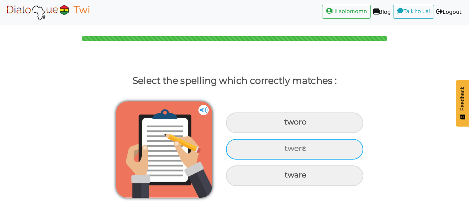
click at [296, 142] on div "twerɛ" at bounding box center [294, 149] width 137 height 21
click at [288, 146] on input "twerɛ" at bounding box center [285, 148] width 4 height 4
radio input "true"
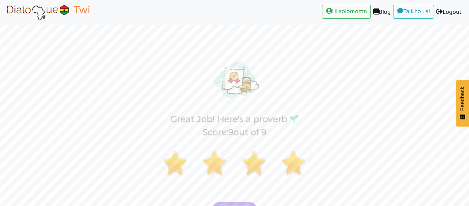
scroll to position [49, 0]
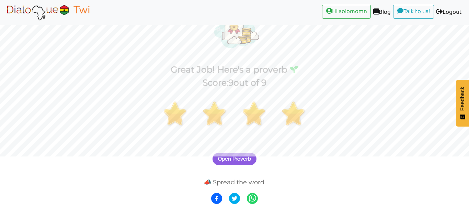
click at [236, 156] on span "Open Proverb" at bounding box center [234, 159] width 33 height 6
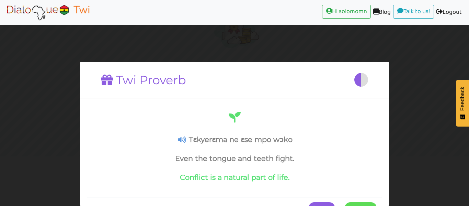
click at [377, 202] on span at bounding box center [377, 208] width 0 height 12
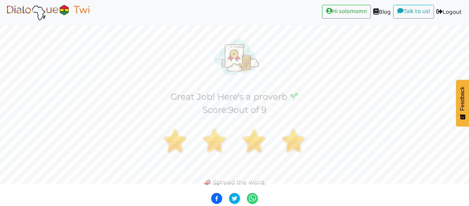
scroll to position [22, 0]
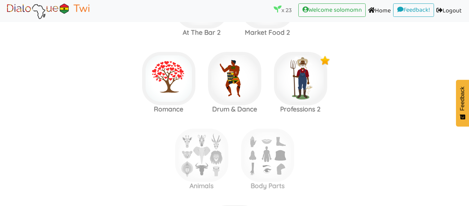
scroll to position [976, 0]
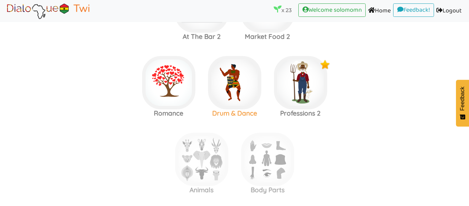
click at [245, 90] on img at bounding box center [234, 82] width 53 height 53
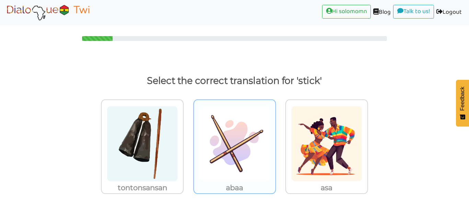
click at [262, 126] on img at bounding box center [234, 144] width 71 height 76
click at [275, 137] on input "abaa" at bounding box center [277, 139] width 5 height 5
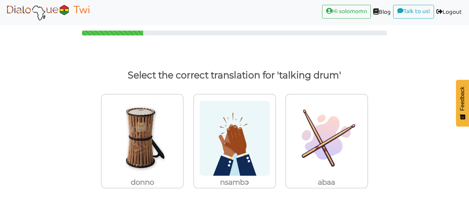
scroll to position [5, 0]
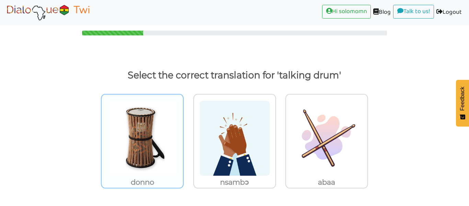
click at [160, 149] on img at bounding box center [142, 138] width 71 height 76
click at [183, 136] on input "donno" at bounding box center [185, 133] width 5 height 5
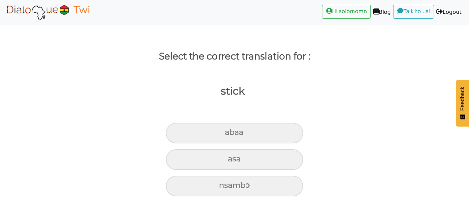
scroll to position [24, 0]
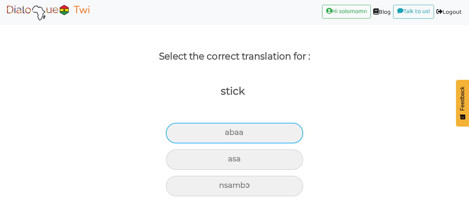
click at [235, 130] on div "abaa" at bounding box center [234, 133] width 137 height 21
click at [230, 130] on input "abaa" at bounding box center [228, 132] width 4 height 4
radio input "true"
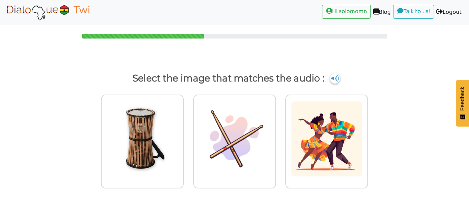
scroll to position [2, 0]
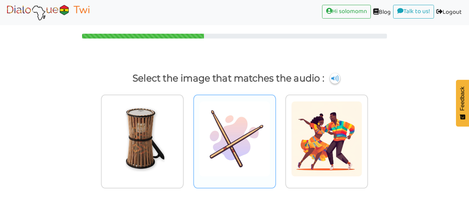
click at [260, 149] on img at bounding box center [234, 139] width 71 height 76
click at [275, 137] on input "radio" at bounding box center [277, 134] width 5 height 5
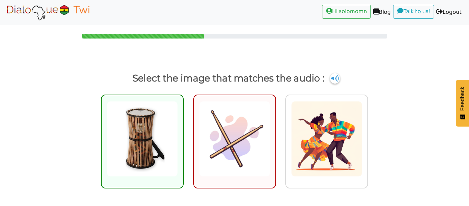
scroll to position [30, 0]
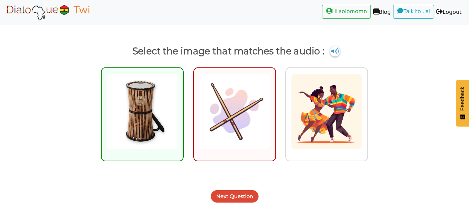
click at [240, 199] on button "Next Question" at bounding box center [235, 196] width 48 height 12
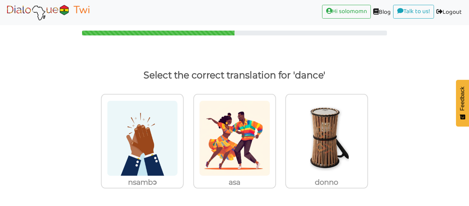
scroll to position [5, 0]
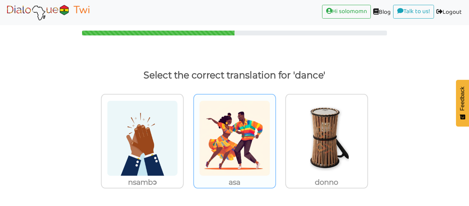
click at [239, 156] on img at bounding box center [234, 138] width 71 height 76
click at [275, 136] on input "asa" at bounding box center [277, 133] width 5 height 5
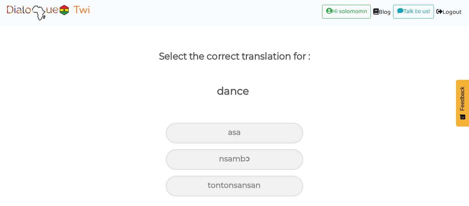
scroll to position [24, 0]
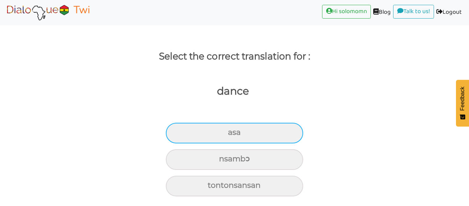
click at [264, 140] on div "asa" at bounding box center [234, 133] width 137 height 21
click at [233, 135] on input "asa" at bounding box center [231, 132] width 4 height 4
radio input "true"
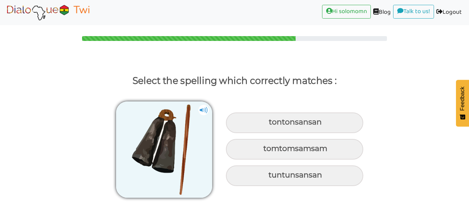
scroll to position [0, 0]
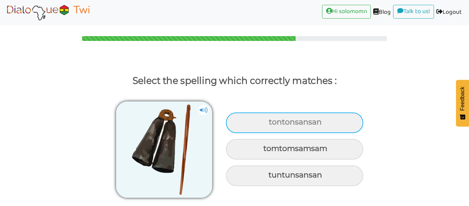
click at [331, 128] on div "tontonsansan" at bounding box center [294, 122] width 137 height 21
click at [272, 124] on input "tontonsansan" at bounding box center [270, 122] width 4 height 4
radio input "true"
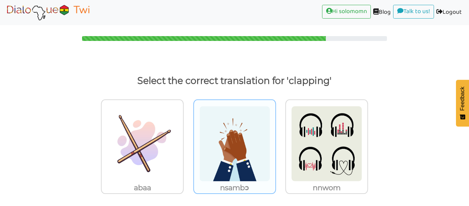
click at [268, 148] on img at bounding box center [234, 144] width 71 height 76
click at [275, 142] on input "nsambɔ" at bounding box center [277, 139] width 5 height 5
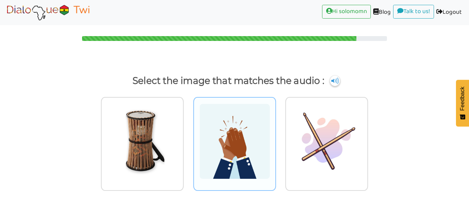
click at [253, 127] on img at bounding box center [234, 141] width 71 height 76
click at [275, 134] on input "radio" at bounding box center [277, 136] width 5 height 5
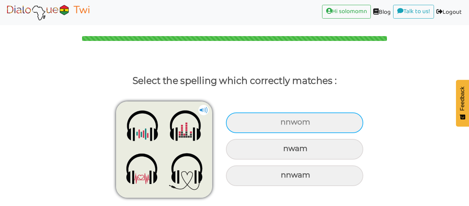
click at [275, 119] on div "nnwom" at bounding box center [294, 122] width 137 height 21
click at [279, 120] on input "nnwom" at bounding box center [281, 122] width 4 height 4
radio input "true"
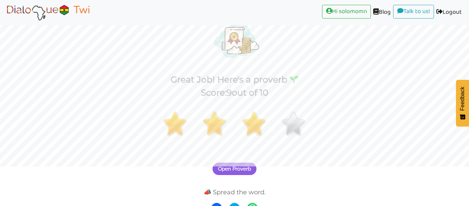
scroll to position [41, 0]
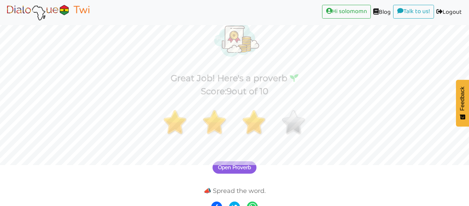
click at [228, 169] on span "Open Proverb" at bounding box center [234, 167] width 33 height 6
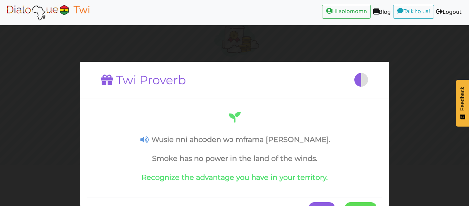
click at [377, 202] on span at bounding box center [377, 208] width 0 height 12
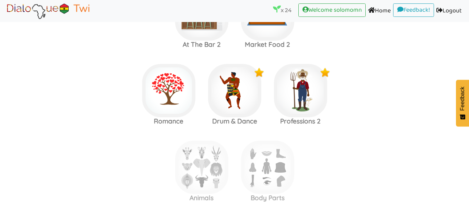
scroll to position [966, 0]
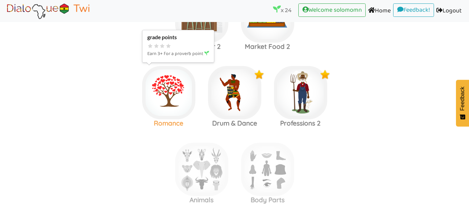
click at [166, 93] on img at bounding box center [168, 92] width 53 height 53
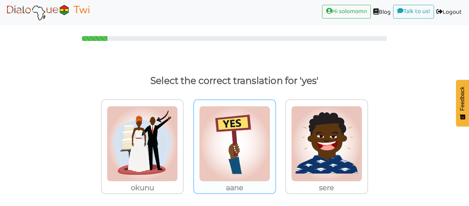
click at [240, 136] on img at bounding box center [234, 144] width 71 height 76
click at [275, 137] on input "aane" at bounding box center [277, 139] width 5 height 5
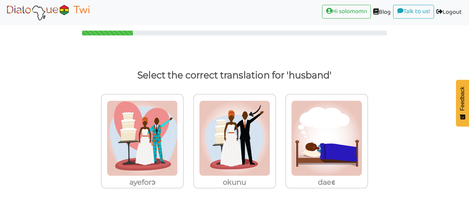
scroll to position [5, 0]
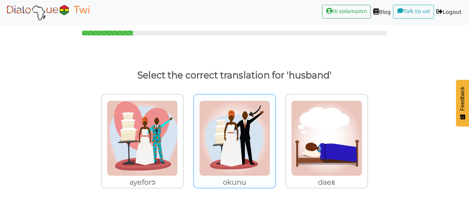
click at [222, 150] on img at bounding box center [234, 138] width 71 height 76
click at [275, 136] on input "okunu" at bounding box center [277, 133] width 5 height 5
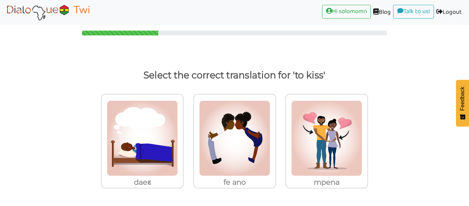
click at [222, 150] on img at bounding box center [234, 138] width 71 height 76
click at [275, 136] on input "fe ano" at bounding box center [277, 133] width 5 height 5
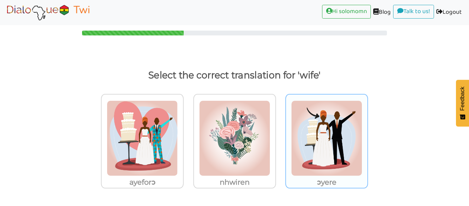
click at [349, 129] on img at bounding box center [326, 138] width 71 height 76
click at [368, 131] on input "ɔyere" at bounding box center [370, 133] width 5 height 5
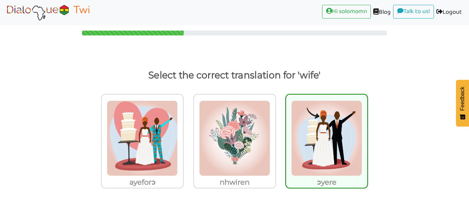
scroll to position [13, 0]
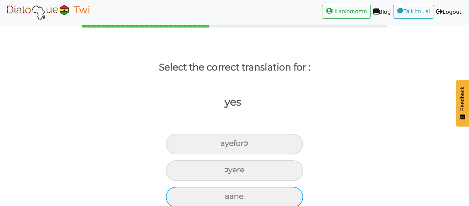
click at [285, 190] on div "aane" at bounding box center [234, 197] width 137 height 21
click at [230, 194] on input "aane" at bounding box center [228, 196] width 4 height 4
radio input "true"
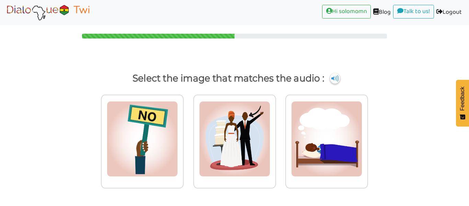
scroll to position [2, 0]
click at [336, 79] on img at bounding box center [335, 78] width 10 height 11
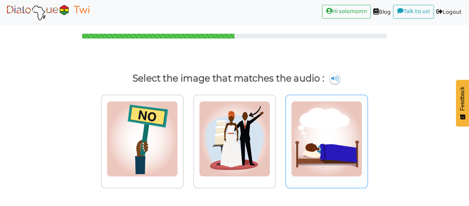
click at [343, 160] on img at bounding box center [326, 139] width 71 height 76
click at [368, 137] on input "radio" at bounding box center [370, 134] width 5 height 5
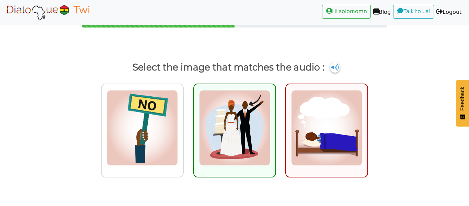
click at [225, 118] on img at bounding box center [234, 128] width 71 height 76
click at [275, 121] on input "radio" at bounding box center [277, 123] width 5 height 5
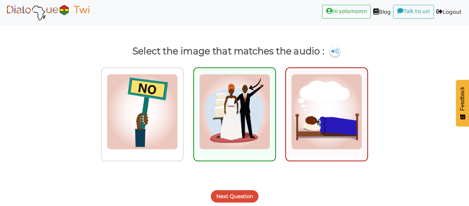
click at [233, 193] on button "Next Question" at bounding box center [235, 196] width 48 height 12
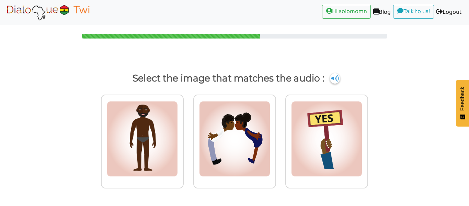
scroll to position [2, 0]
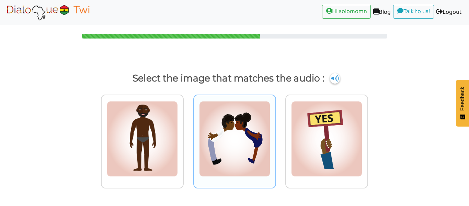
click at [224, 151] on img at bounding box center [234, 139] width 71 height 76
click at [275, 137] on input "radio" at bounding box center [277, 134] width 5 height 5
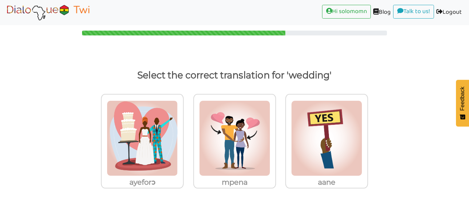
scroll to position [5, 0]
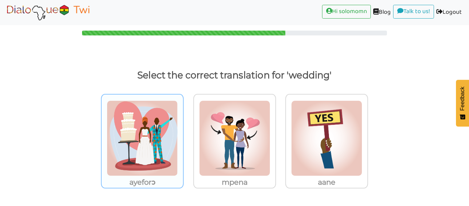
click at [155, 160] on img at bounding box center [142, 138] width 71 height 76
click at [183, 136] on input "ayeforɔ" at bounding box center [185, 133] width 5 height 5
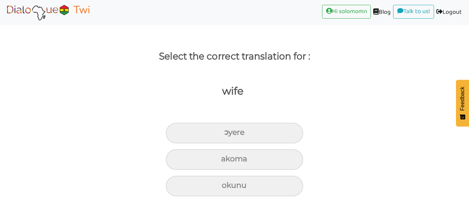
scroll to position [24, 0]
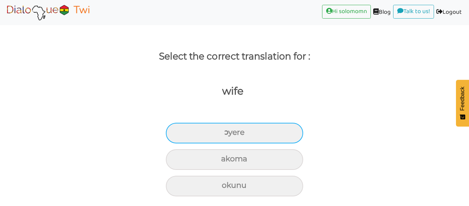
click at [274, 135] on div "ɔyere" at bounding box center [234, 133] width 137 height 21
click at [229, 135] on input "ɔyere" at bounding box center [227, 132] width 4 height 4
radio input "true"
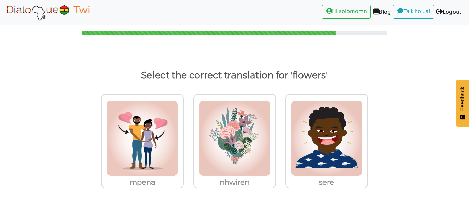
scroll to position [5, 0]
click at [274, 135] on div "nhwiren" at bounding box center [234, 141] width 83 height 94
click at [275, 135] on input "nhwiren" at bounding box center [277, 133] width 5 height 5
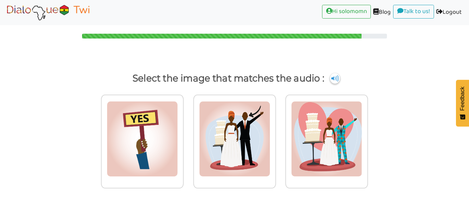
scroll to position [2, 0]
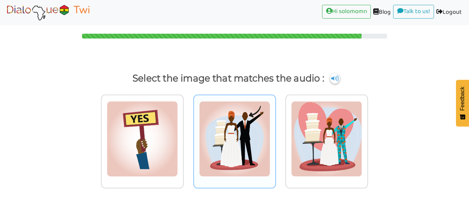
click at [272, 137] on div at bounding box center [234, 141] width 83 height 94
click at [275, 137] on input "radio" at bounding box center [277, 134] width 5 height 5
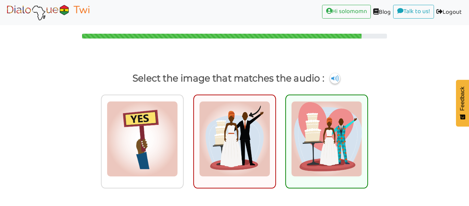
scroll to position [30, 0]
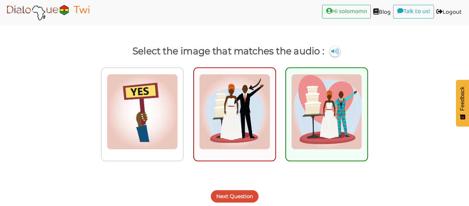
click at [237, 193] on button "Next Question" at bounding box center [235, 196] width 48 height 12
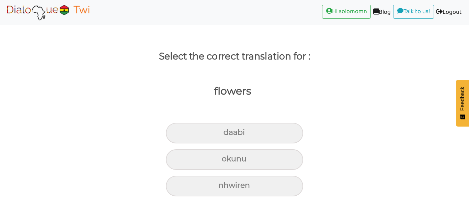
scroll to position [24, 0]
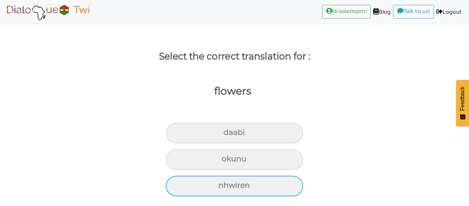
click at [272, 183] on div "nhwiren" at bounding box center [234, 186] width 137 height 21
click at [224, 183] on input "nhwiren" at bounding box center [221, 185] width 4 height 4
radio input "true"
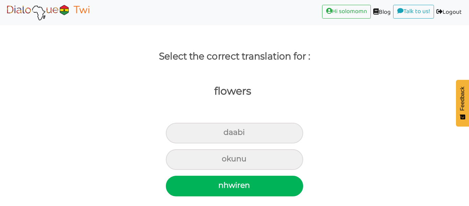
scroll to position [30, 0]
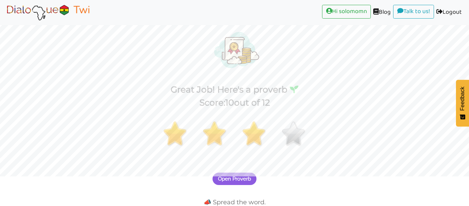
click at [247, 181] on span "Open Proverb" at bounding box center [234, 179] width 33 height 6
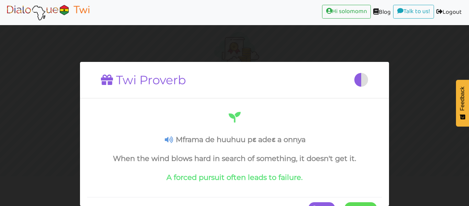
click at [377, 202] on span at bounding box center [377, 208] width 0 height 12
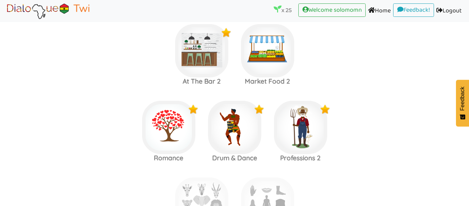
scroll to position [931, 0]
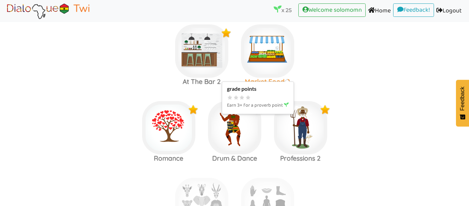
click at [276, 52] on img at bounding box center [267, 50] width 53 height 53
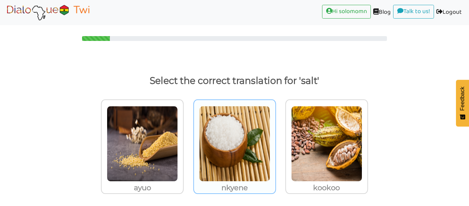
click at [235, 122] on img at bounding box center [234, 144] width 71 height 76
click at [275, 137] on input "nkyene" at bounding box center [277, 139] width 5 height 5
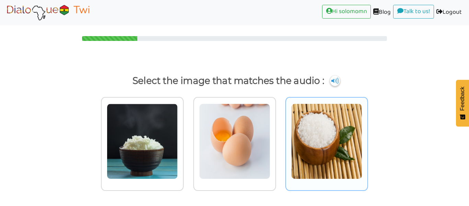
click at [295, 146] on img at bounding box center [326, 141] width 71 height 76
click at [368, 139] on input "radio" at bounding box center [370, 136] width 5 height 5
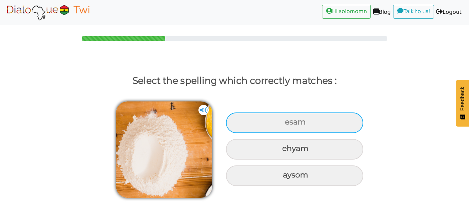
click at [301, 128] on div "esam" at bounding box center [294, 122] width 137 height 21
click at [288, 124] on input "esam" at bounding box center [286, 122] width 4 height 4
radio input "true"
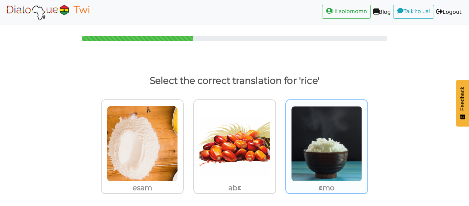
click at [354, 121] on img at bounding box center [326, 144] width 71 height 76
click at [368, 137] on input "ɛmo" at bounding box center [370, 139] width 5 height 5
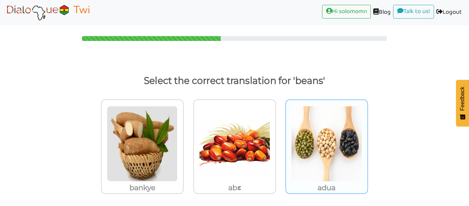
click at [335, 119] on img at bounding box center [326, 144] width 71 height 76
click at [368, 137] on input "adua" at bounding box center [370, 139] width 5 height 5
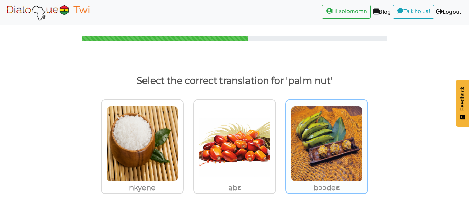
click at [348, 140] on img at bounding box center [326, 144] width 71 height 76
click at [368, 140] on input "bɔɔdeɛ" at bounding box center [370, 139] width 5 height 5
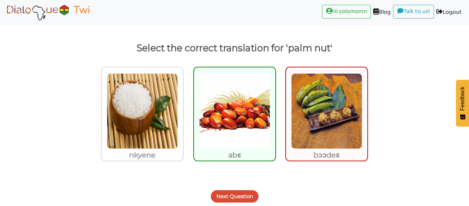
click at [245, 200] on button "Next Question" at bounding box center [235, 196] width 48 height 12
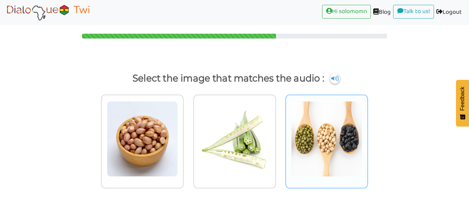
click at [363, 135] on div at bounding box center [326, 141] width 83 height 94
click at [368, 135] on input "radio" at bounding box center [370, 134] width 5 height 5
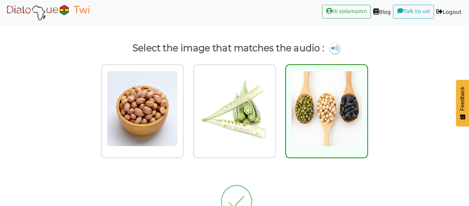
scroll to position [24, 0]
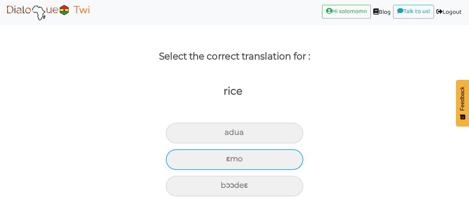
click at [266, 163] on div "ɛmo" at bounding box center [234, 159] width 137 height 21
click at [231, 161] on input "ɛmo" at bounding box center [229, 159] width 4 height 4
radio input "true"
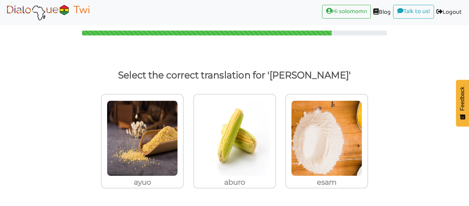
scroll to position [5, 0]
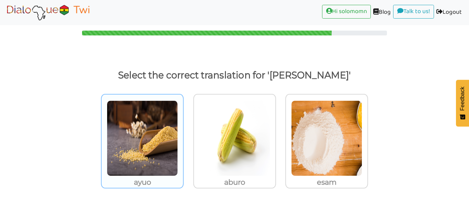
click at [135, 126] on img at bounding box center [142, 138] width 71 height 76
click at [183, 131] on input "ayuo" at bounding box center [185, 133] width 5 height 5
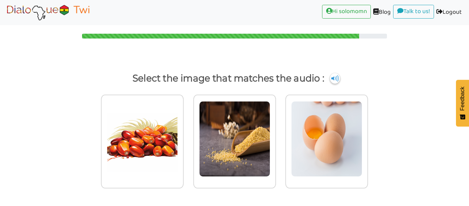
scroll to position [2, 0]
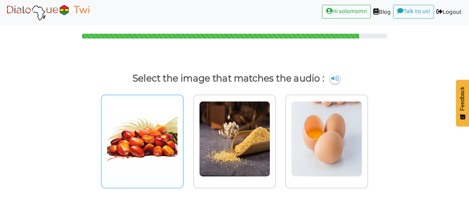
click at [164, 130] on img at bounding box center [142, 139] width 71 height 76
click at [183, 132] on input "radio" at bounding box center [185, 134] width 5 height 5
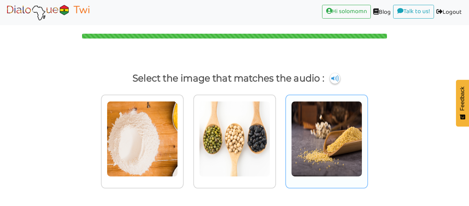
click at [334, 135] on img at bounding box center [326, 139] width 71 height 76
click at [368, 135] on input "radio" at bounding box center [370, 134] width 5 height 5
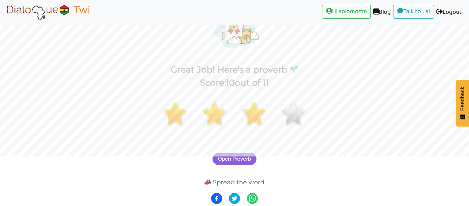
scroll to position [49, 0]
click at [242, 160] on span "Open Proverb" at bounding box center [234, 159] width 33 height 6
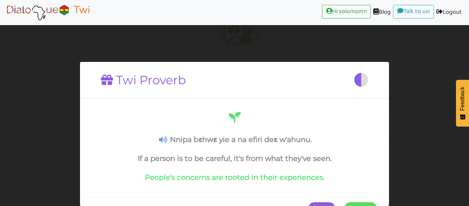
click at [377, 202] on span at bounding box center [377, 208] width 0 height 12
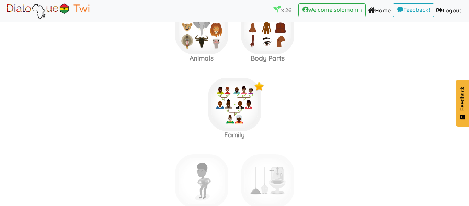
scroll to position [1016, 0]
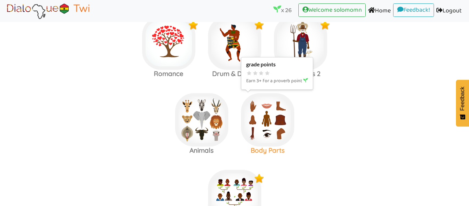
click at [268, 124] on img at bounding box center [267, 119] width 53 height 53
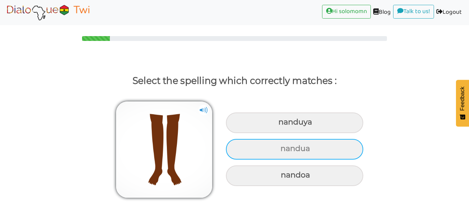
click at [285, 153] on div "nandua" at bounding box center [294, 149] width 137 height 21
click at [284, 151] on input "nandua" at bounding box center [281, 148] width 4 height 4
radio input "true"
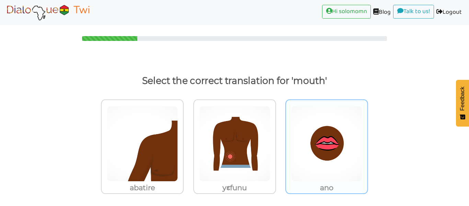
click at [307, 150] on img at bounding box center [326, 144] width 71 height 76
click at [368, 142] on input "ano" at bounding box center [370, 139] width 5 height 5
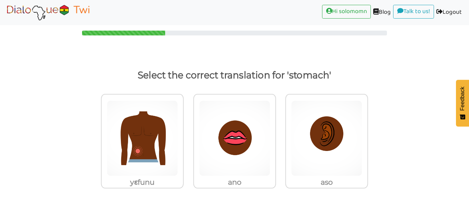
scroll to position [5, 0]
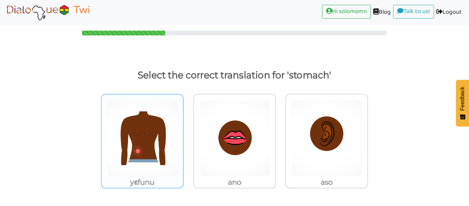
click at [158, 166] on img at bounding box center [142, 138] width 71 height 76
click at [183, 136] on input "yɛfunu" at bounding box center [185, 133] width 5 height 5
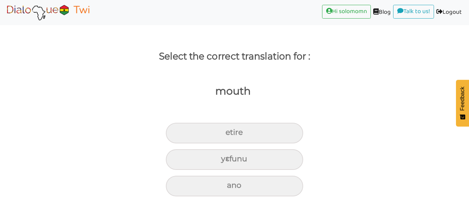
scroll to position [24, 0]
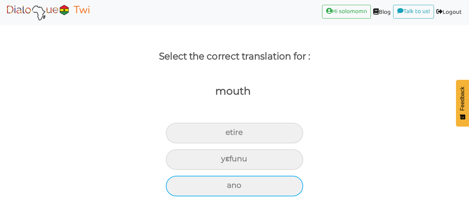
click at [265, 181] on div "ano" at bounding box center [234, 186] width 137 height 21
click at [232, 183] on input "ano" at bounding box center [230, 185] width 4 height 4
radio input "true"
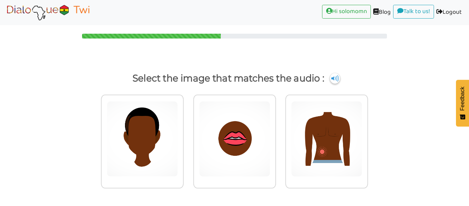
scroll to position [2, 0]
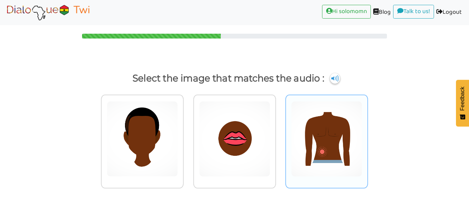
click at [327, 180] on div at bounding box center [326, 141] width 83 height 94
click at [368, 137] on input "radio" at bounding box center [370, 134] width 5 height 5
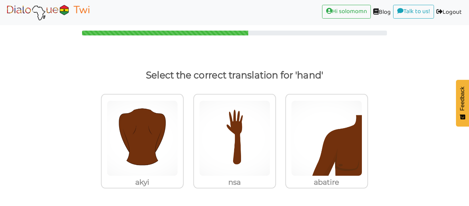
scroll to position [5, 0]
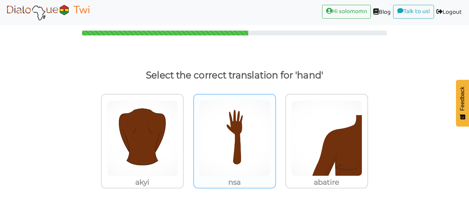
click at [254, 169] on img at bounding box center [234, 138] width 71 height 76
click at [275, 136] on input "nsa" at bounding box center [277, 133] width 5 height 5
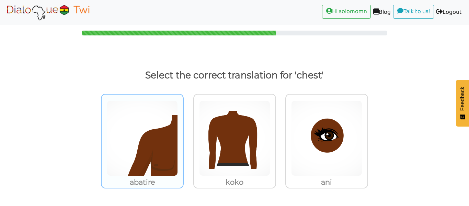
click at [179, 174] on div "abatire" at bounding box center [142, 141] width 83 height 94
click at [183, 136] on input "abatire" at bounding box center [185, 133] width 5 height 5
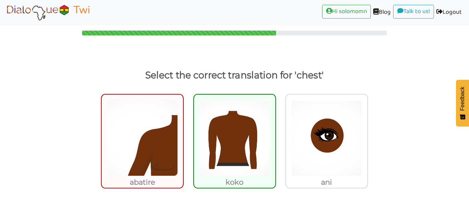
scroll to position [33, 0]
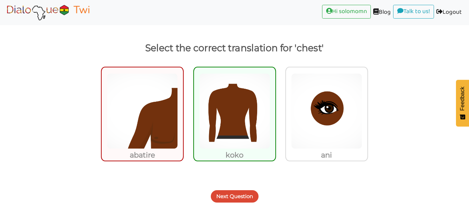
click at [223, 195] on button "Next Question" at bounding box center [235, 196] width 48 height 12
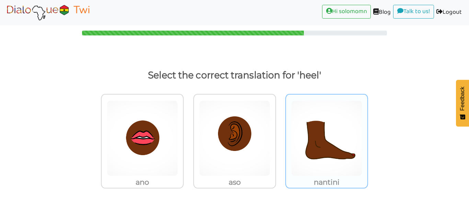
click at [320, 170] on img at bounding box center [326, 138] width 71 height 76
click at [368, 136] on input "nantini" at bounding box center [370, 133] width 5 height 5
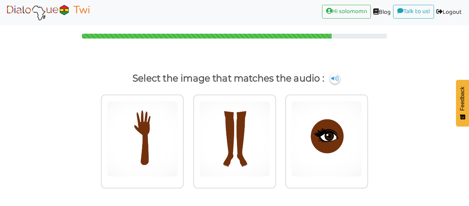
scroll to position [2, 0]
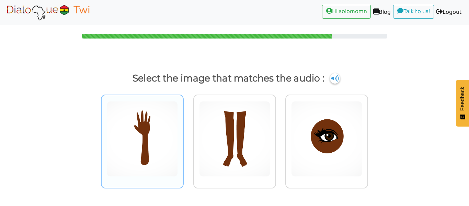
click at [167, 167] on img at bounding box center [142, 139] width 71 height 76
click at [183, 137] on input "radio" at bounding box center [185, 134] width 5 height 5
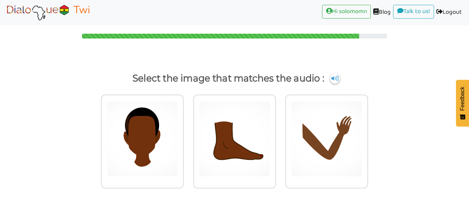
click at [337, 84] on p "Select the image that matches the audio :" at bounding box center [235, 78] width 446 height 16
click at [329, 77] on p "Select the image that matches the audio :" at bounding box center [235, 78] width 446 height 16
click at [332, 78] on img at bounding box center [335, 78] width 10 height 11
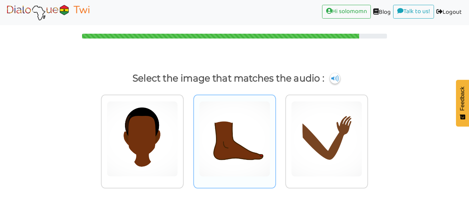
click at [236, 108] on img at bounding box center [234, 139] width 71 height 76
click at [275, 132] on input "radio" at bounding box center [277, 134] width 5 height 5
